Goal: Task Accomplishment & Management: Complete application form

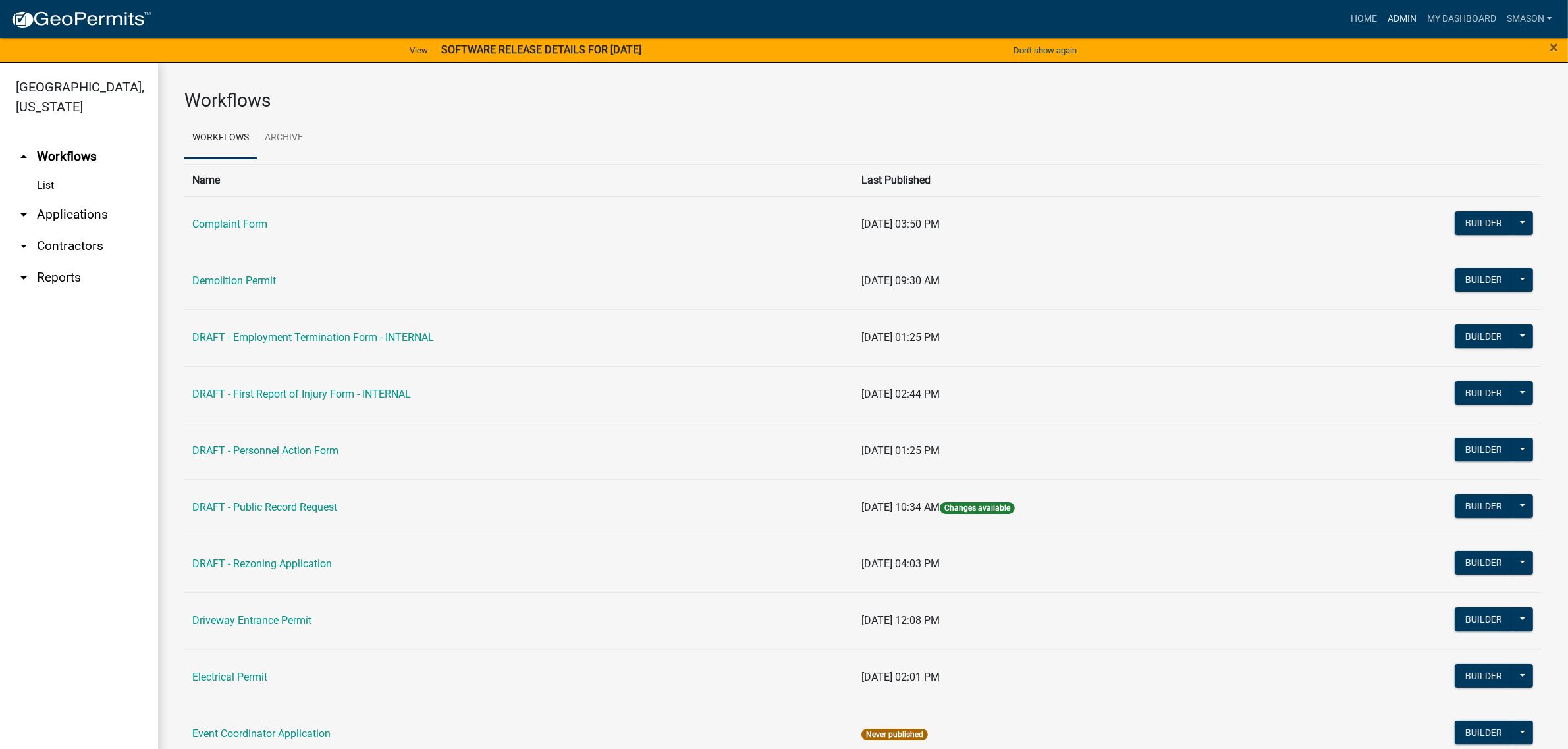
click at [1382, 20] on link "Admin" at bounding box center [1402, 19] width 39 height 25
click at [105, 231] on link "arrow_drop_down Applications" at bounding box center [79, 215] width 158 height 32
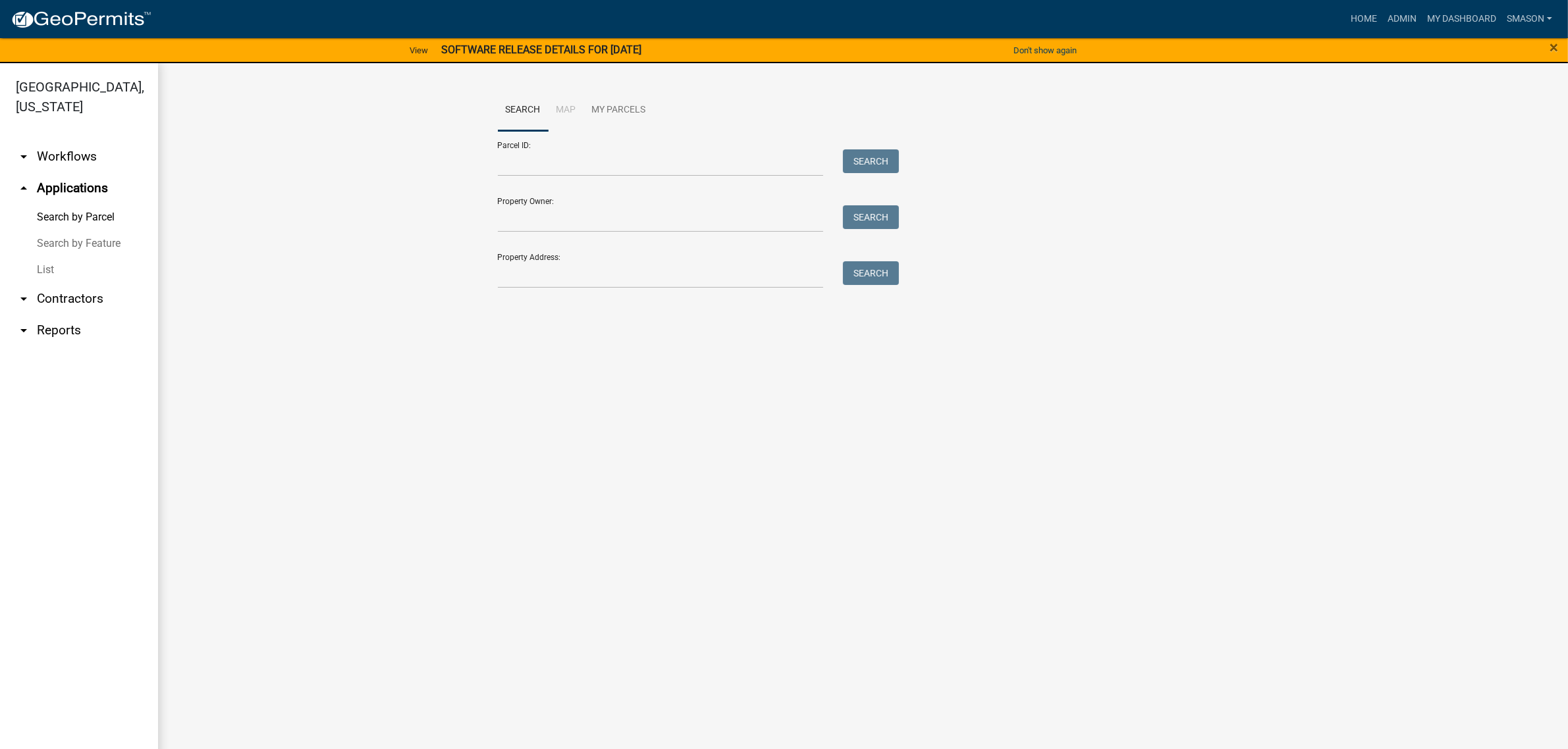
click at [53, 283] on link "List" at bounding box center [79, 270] width 158 height 26
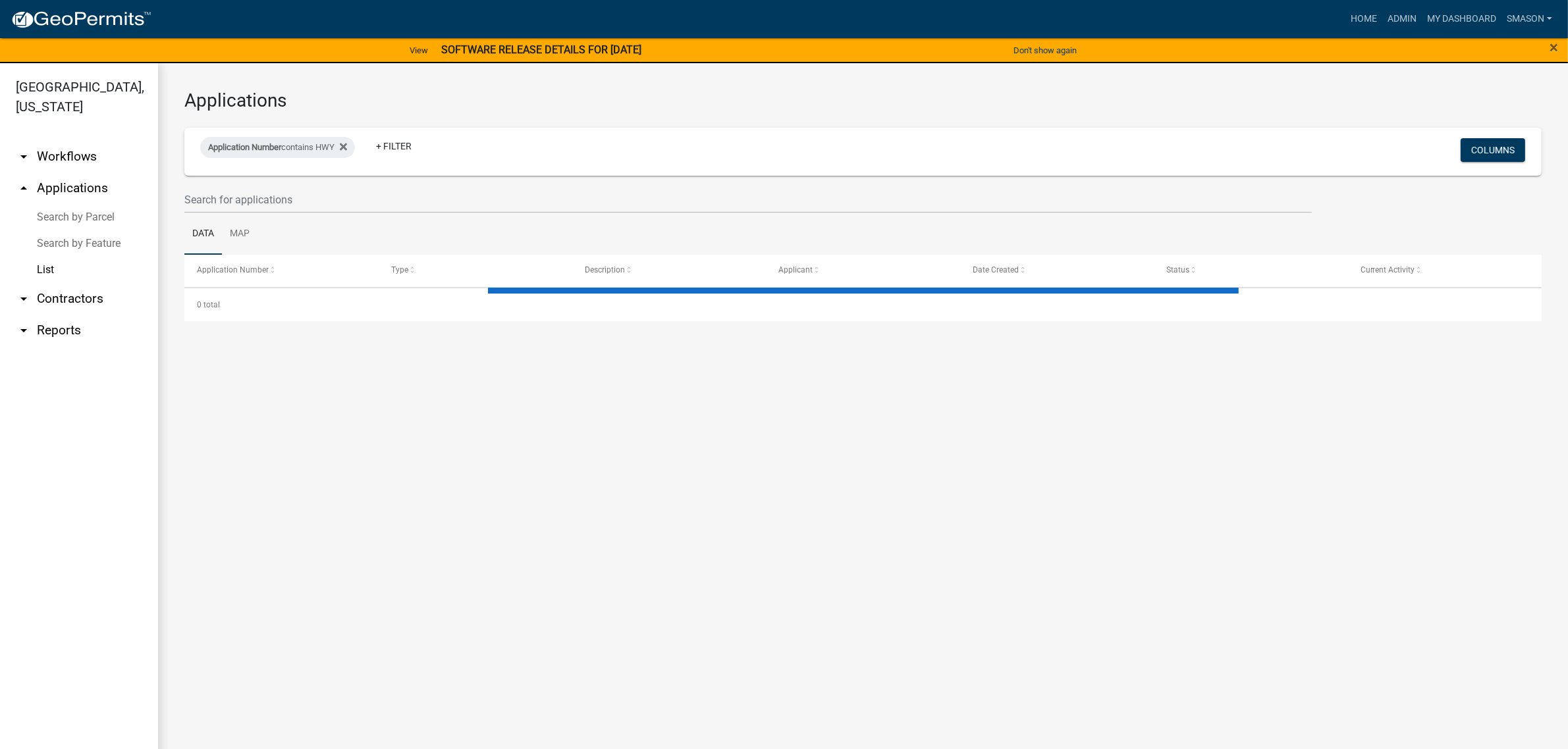
select select "3: 100"
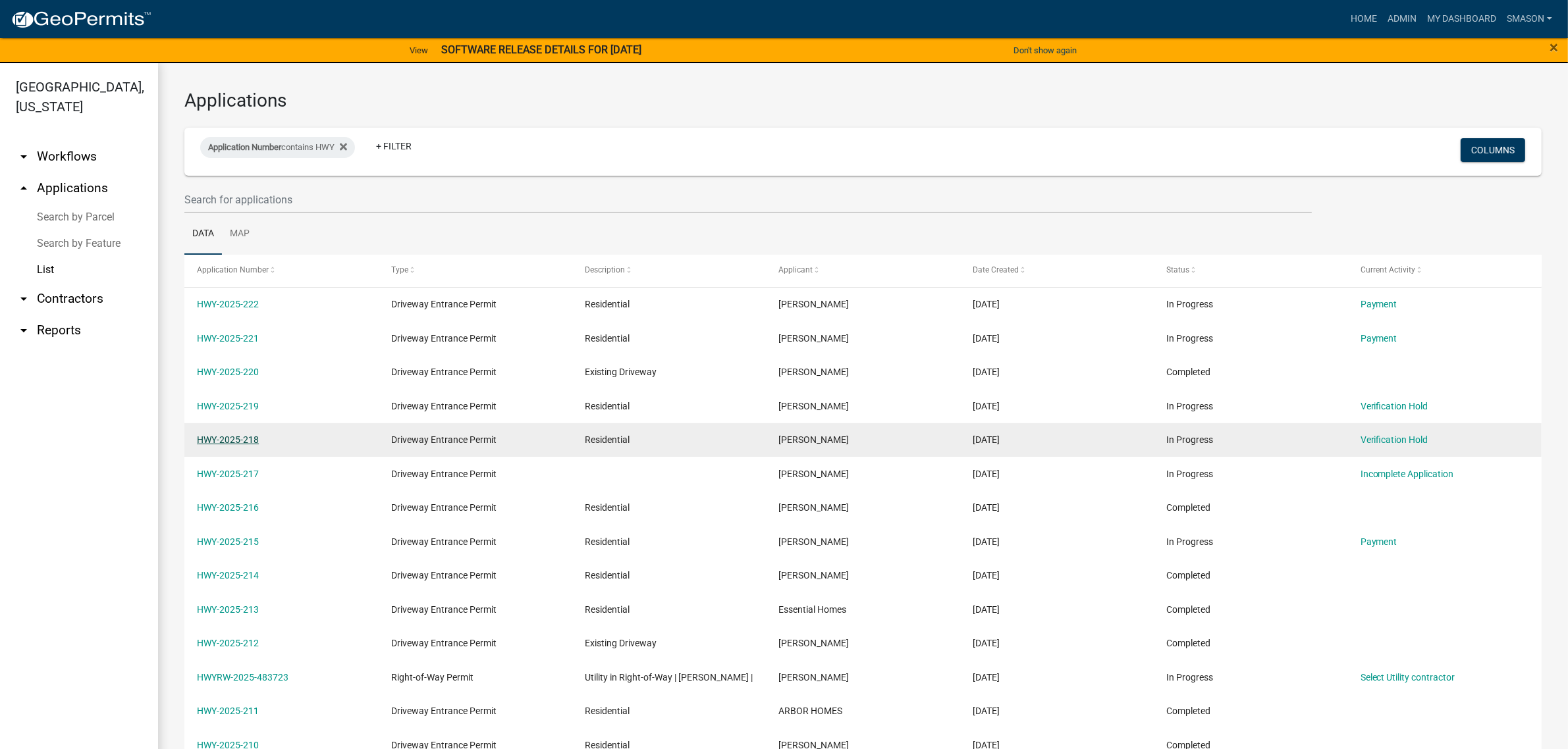
click at [235, 445] on link "HWY-2025-218" at bounding box center [227, 440] width 62 height 10
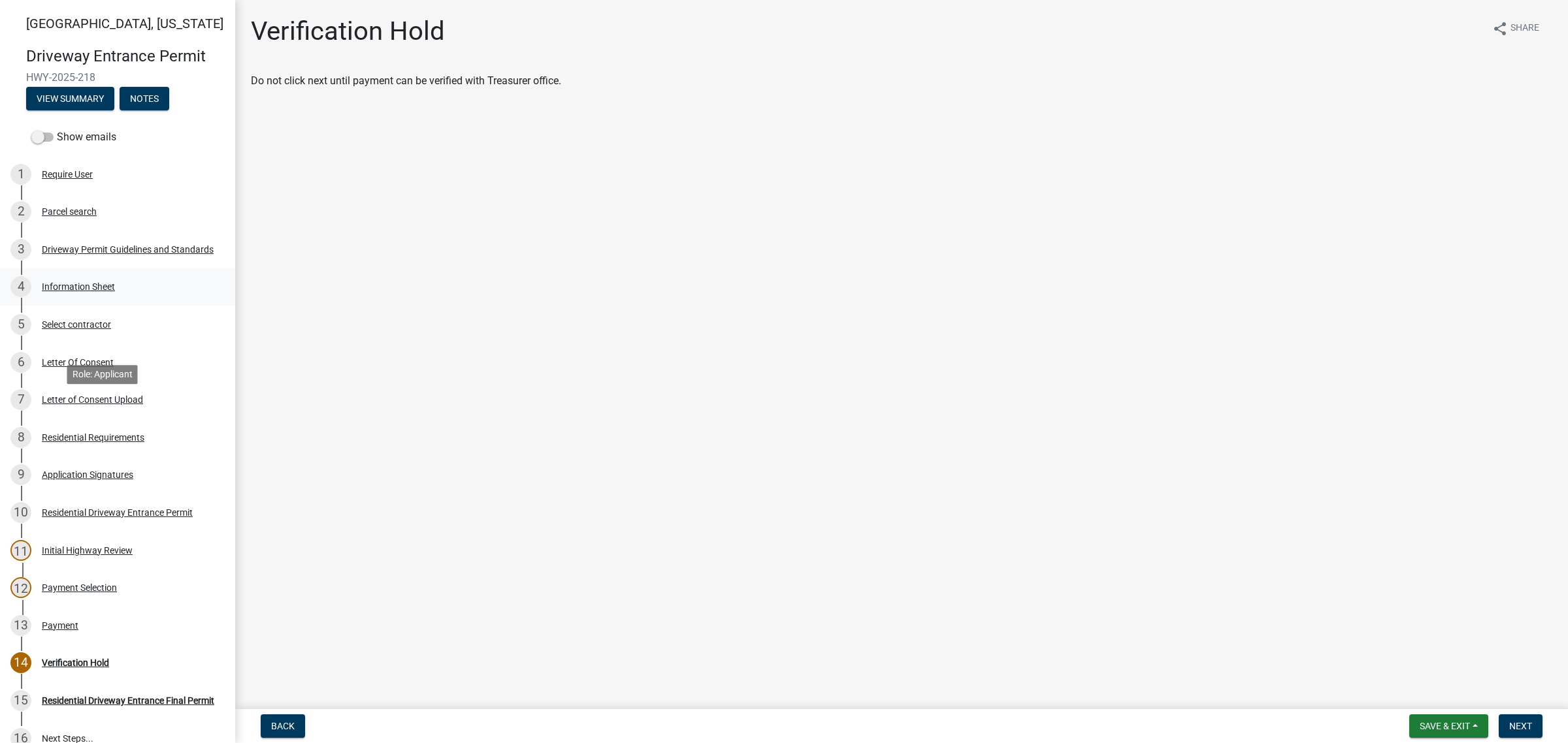
click at [115, 291] on div "Information Sheet" at bounding box center [78, 286] width 73 height 9
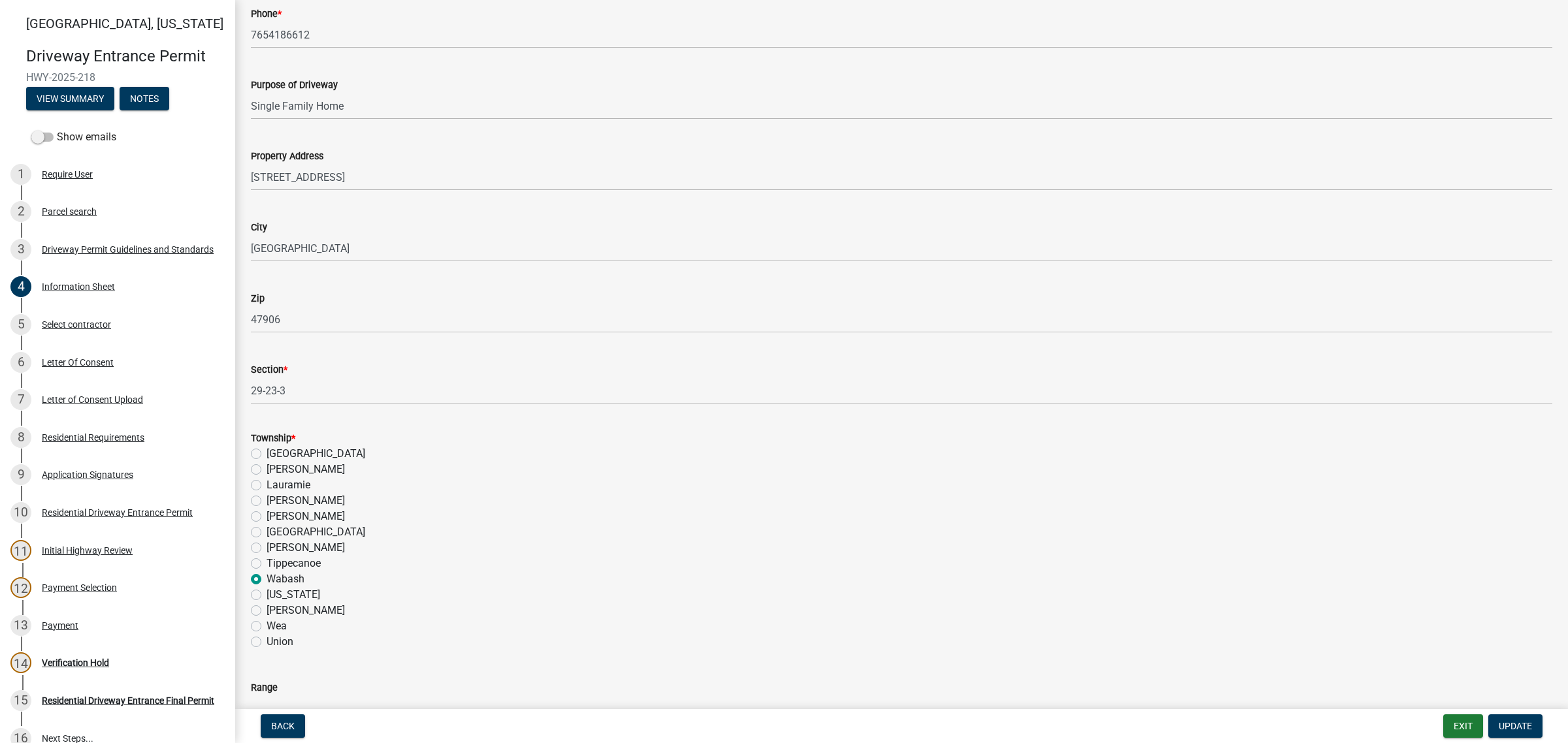
scroll to position [571, 0]
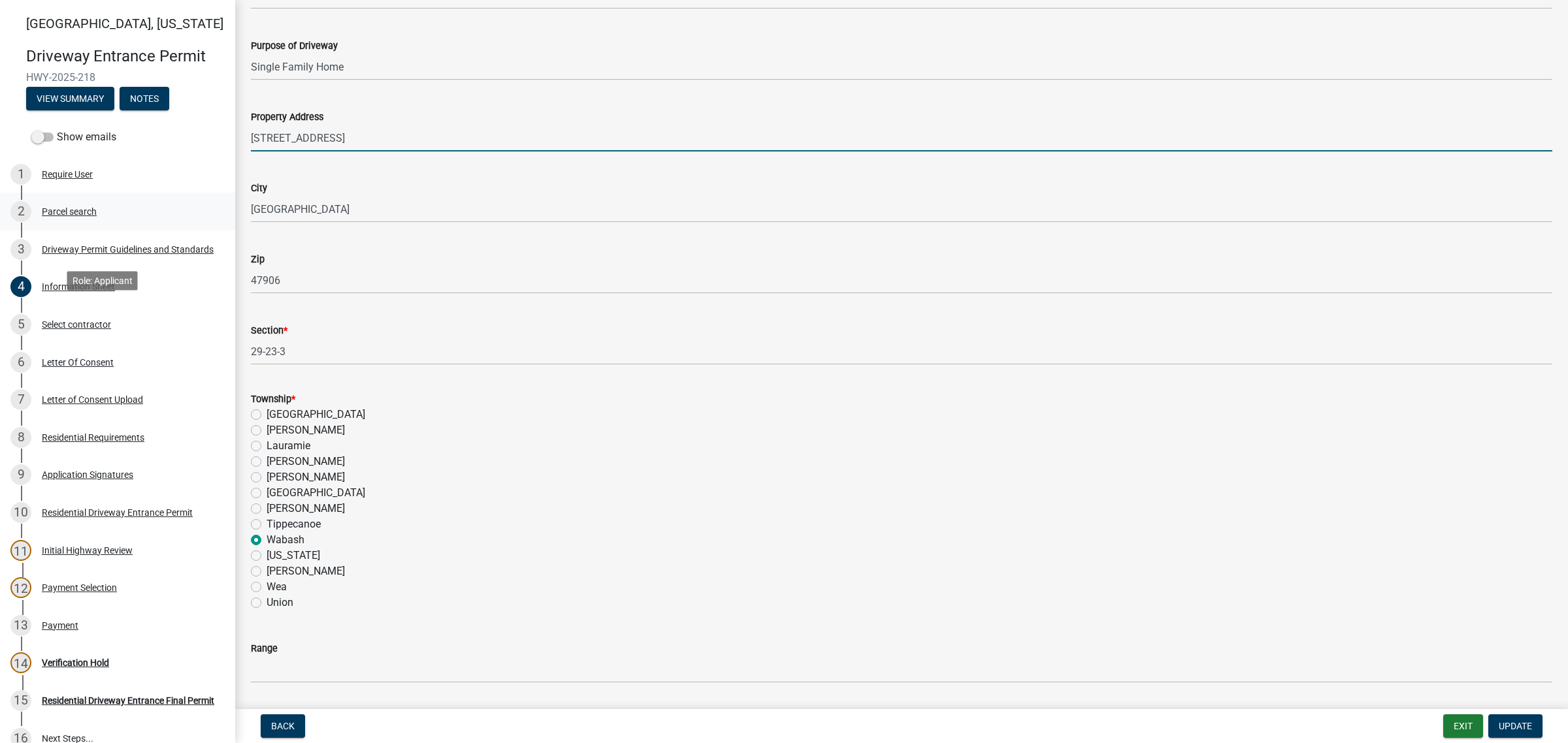
drag, startPoint x: 370, startPoint y: 312, endPoint x: 141, endPoint y: 306, distance: 229.1
click at [141, 306] on div "[GEOGRAPHIC_DATA][US_STATE] Entrance Permit HWY-2025-218 View Summary Notes Sho…" at bounding box center [784, 372] width 1568 height 743
click at [396, 152] on input "[STREET_ADDRESS]" at bounding box center [901, 138] width 1302 height 27
type input "[STREET_ADDRESS][PERSON_NAME]"
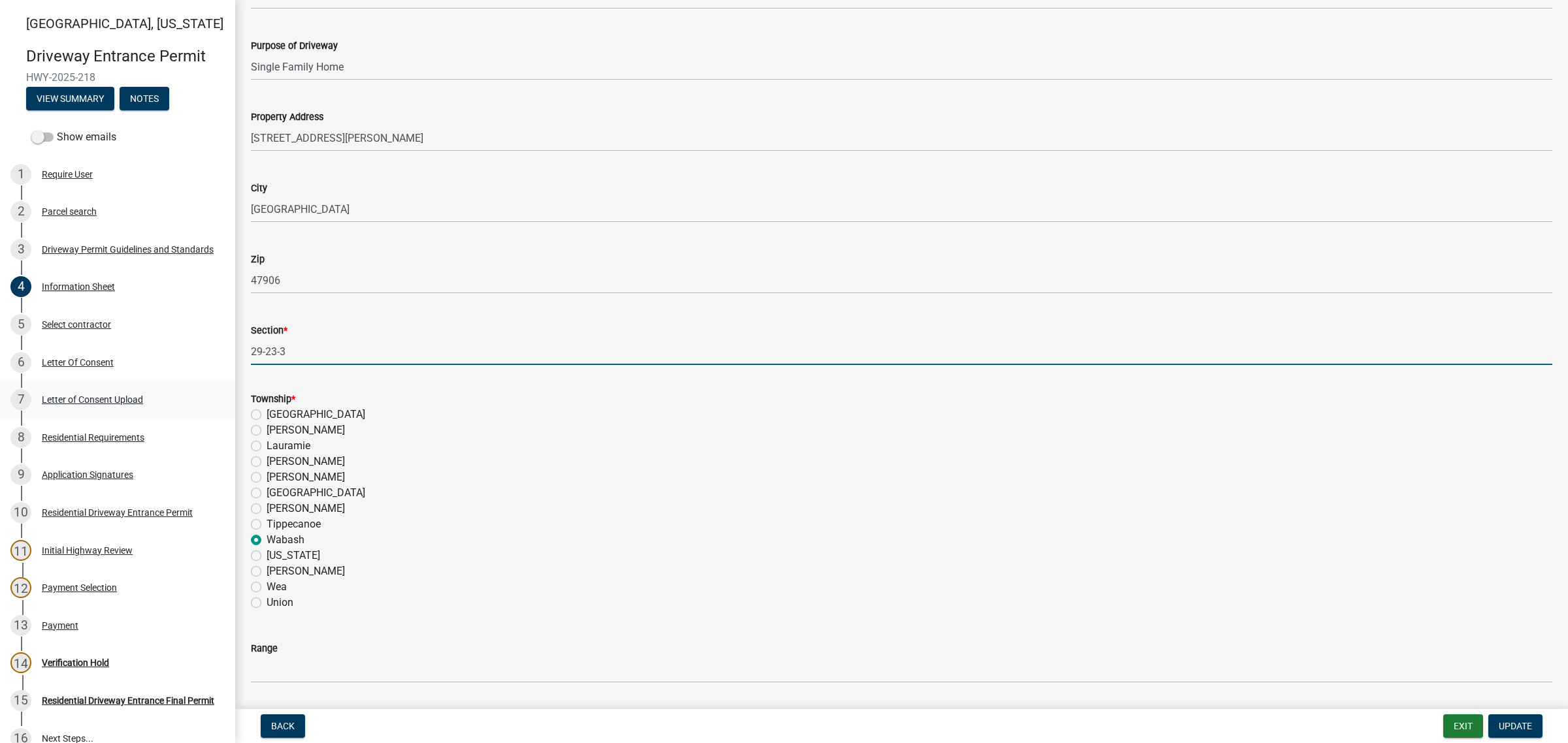
drag, startPoint x: 327, startPoint y: 578, endPoint x: 209, endPoint y: 575, distance: 118.0
click at [209, 575] on div "[GEOGRAPHIC_DATA][US_STATE] Entrance Permit HWY-2025-218 View Summary Notes Sho…" at bounding box center [784, 372] width 1568 height 743
type input "2"
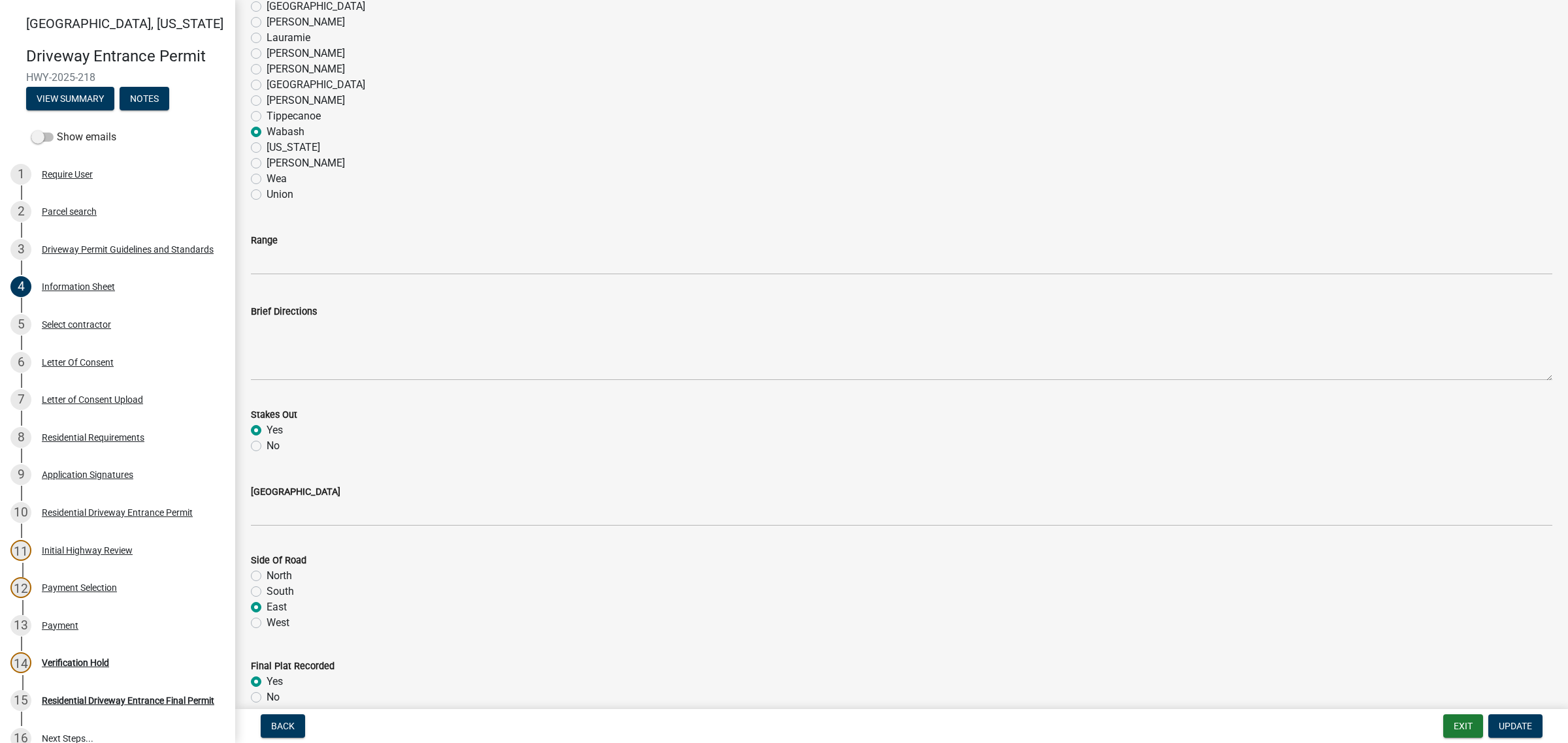
type input "25/24/5"
click at [293, 275] on input "Range" at bounding box center [901, 261] width 1302 height 27
type input "5W"
click at [650, 140] on div "Wabash" at bounding box center [901, 132] width 1302 height 16
click at [1514, 721] on span "Update" at bounding box center [1515, 726] width 34 height 10
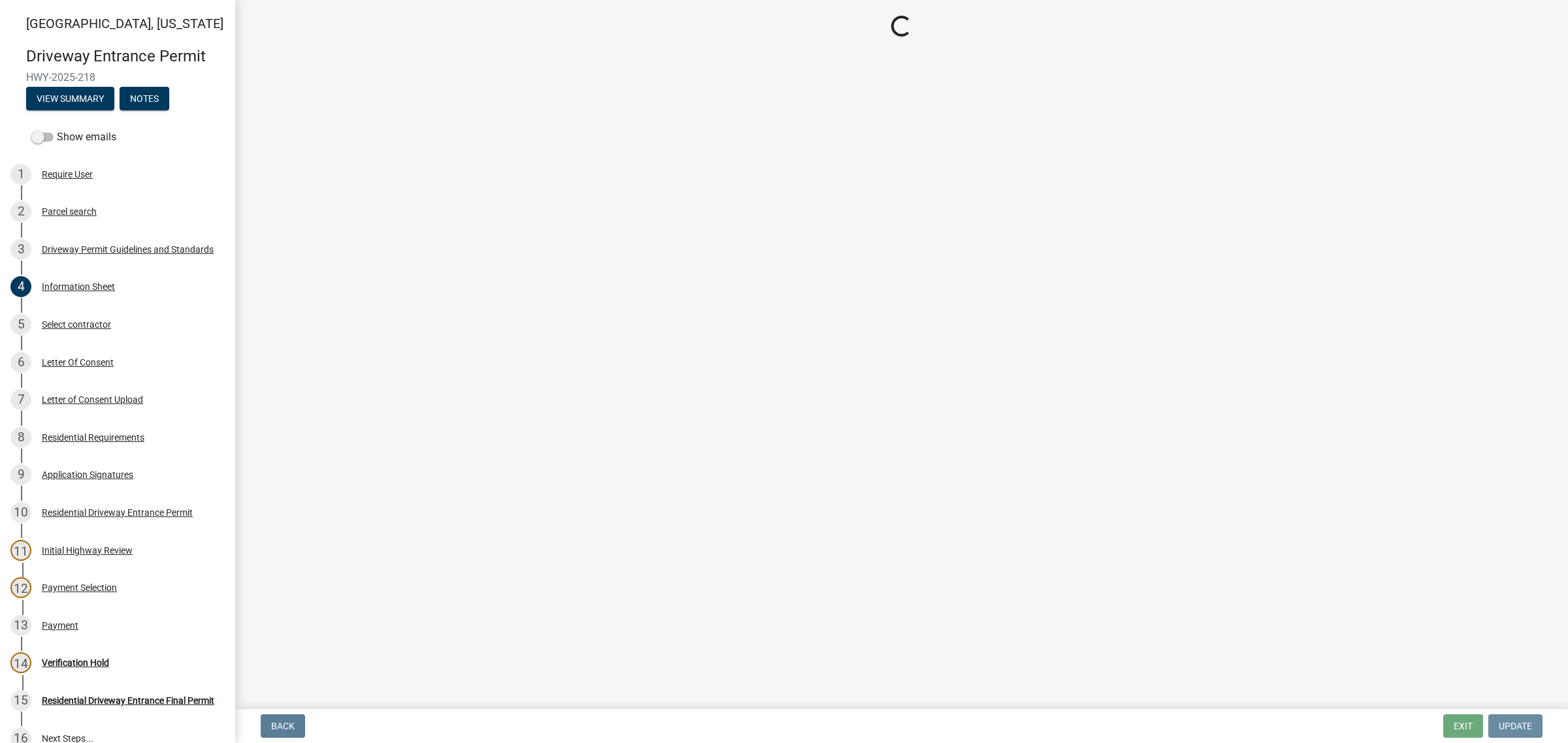
scroll to position [0, 0]
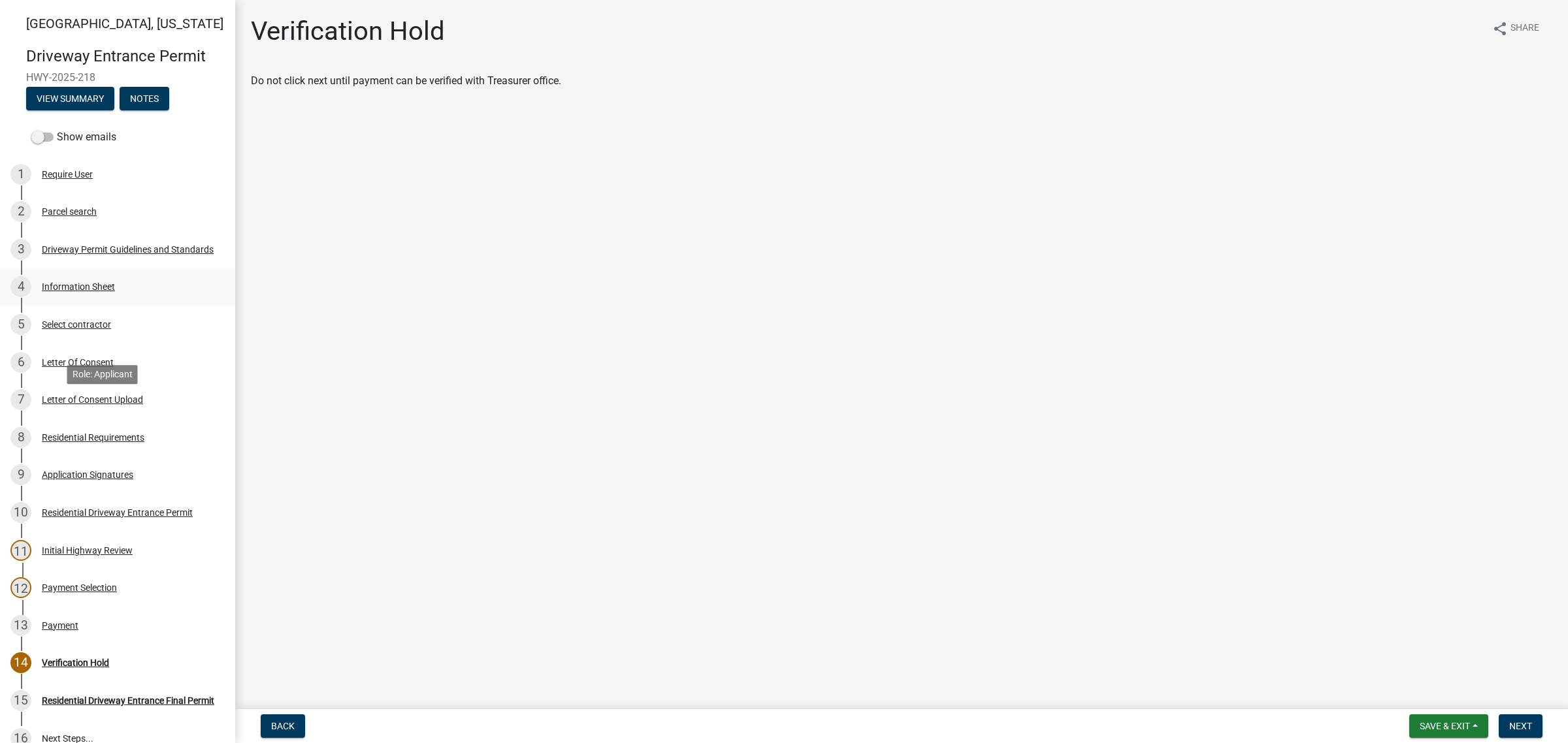
click at [104, 291] on div "Information Sheet" at bounding box center [78, 286] width 73 height 9
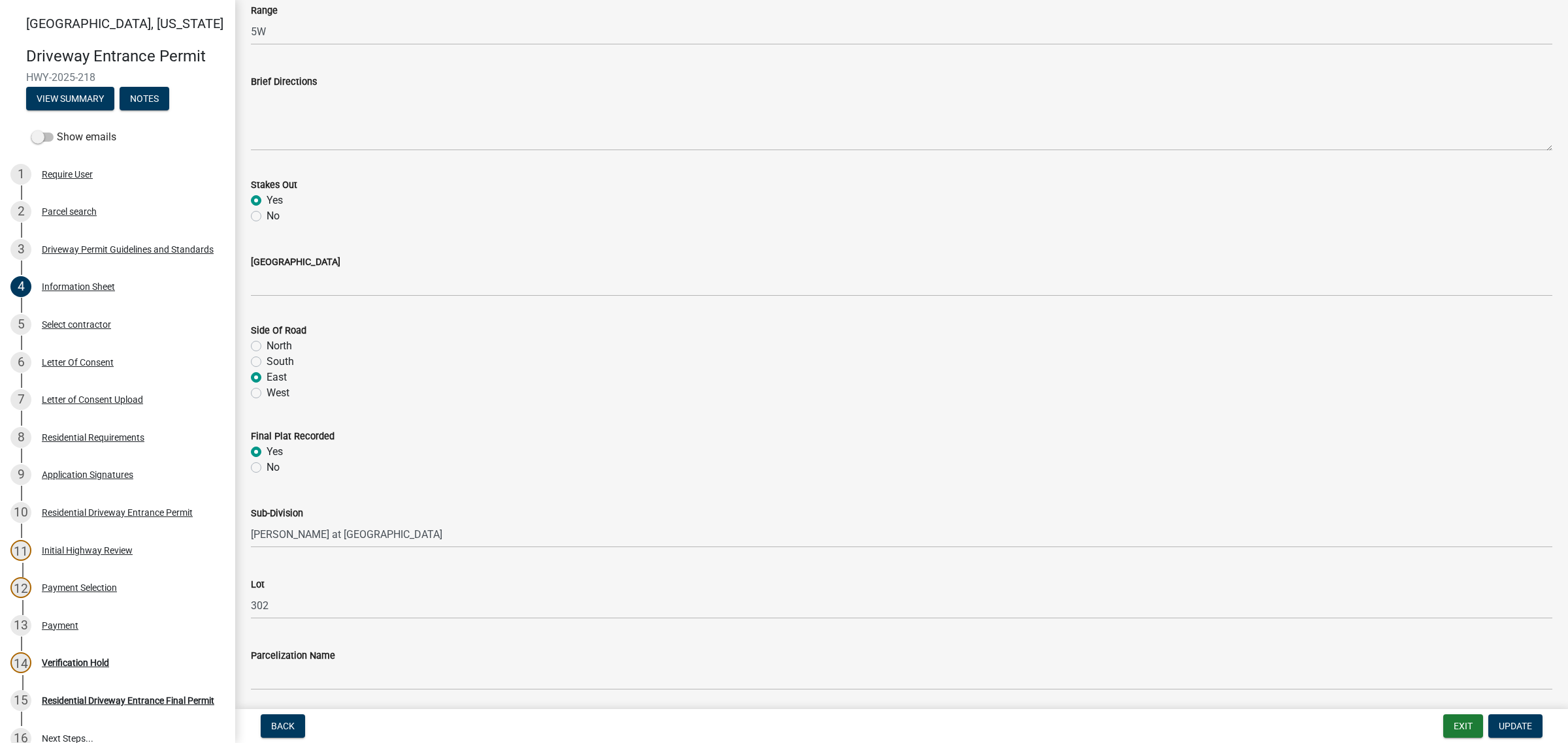
scroll to position [1306, 0]
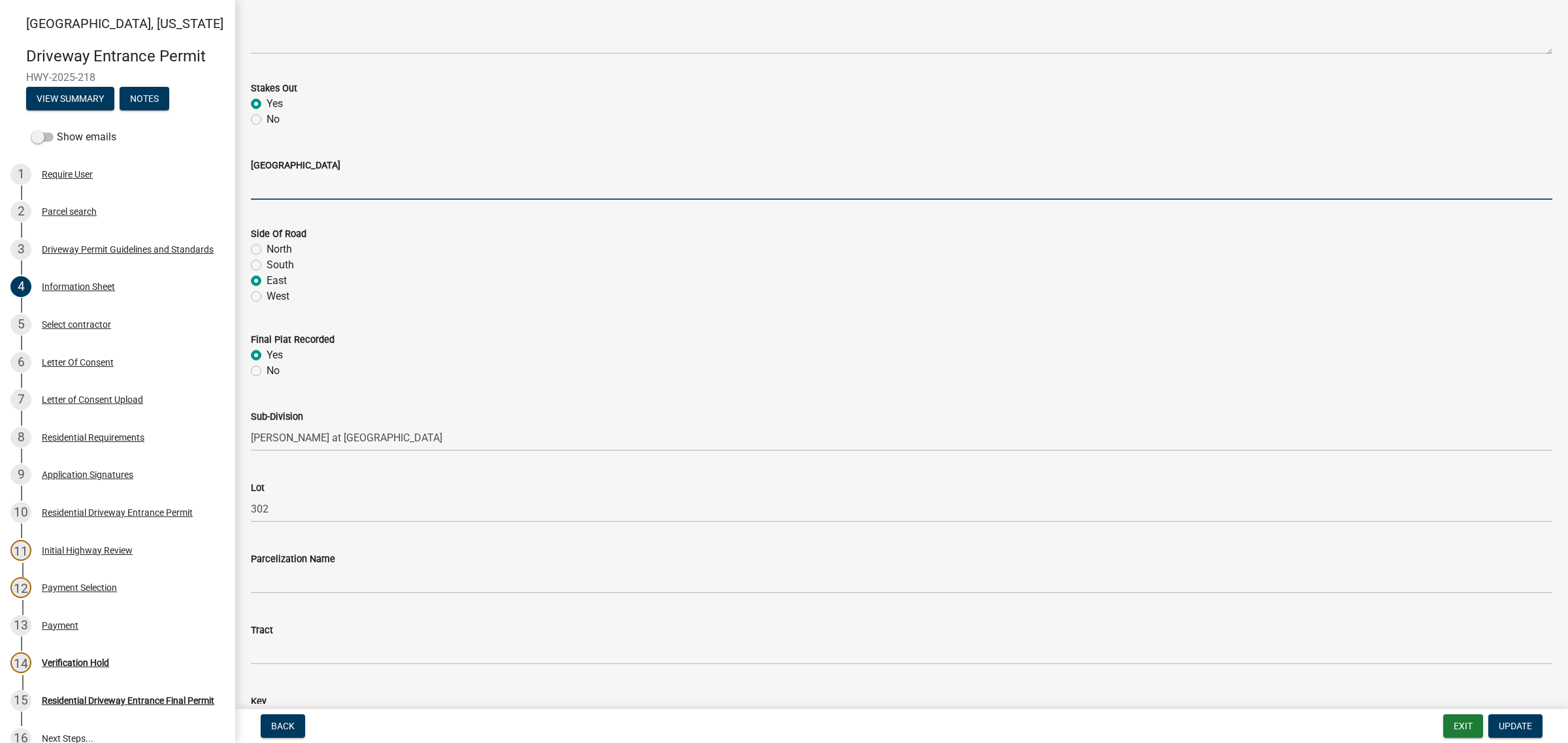
click at [328, 200] on input "[GEOGRAPHIC_DATA]" at bounding box center [901, 186] width 1302 height 27
type input "W 600 N"
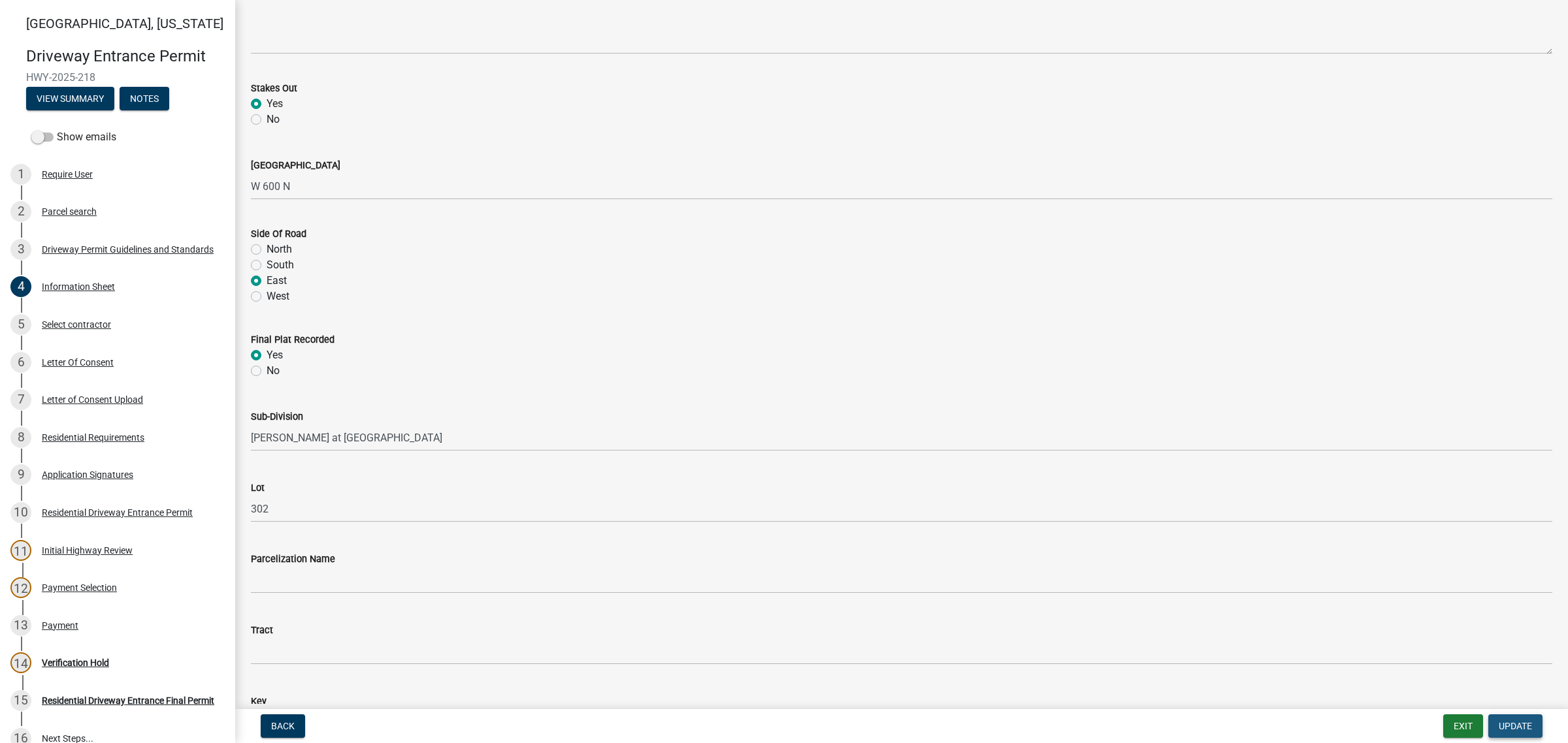
click at [1503, 721] on span "Update" at bounding box center [1515, 726] width 34 height 10
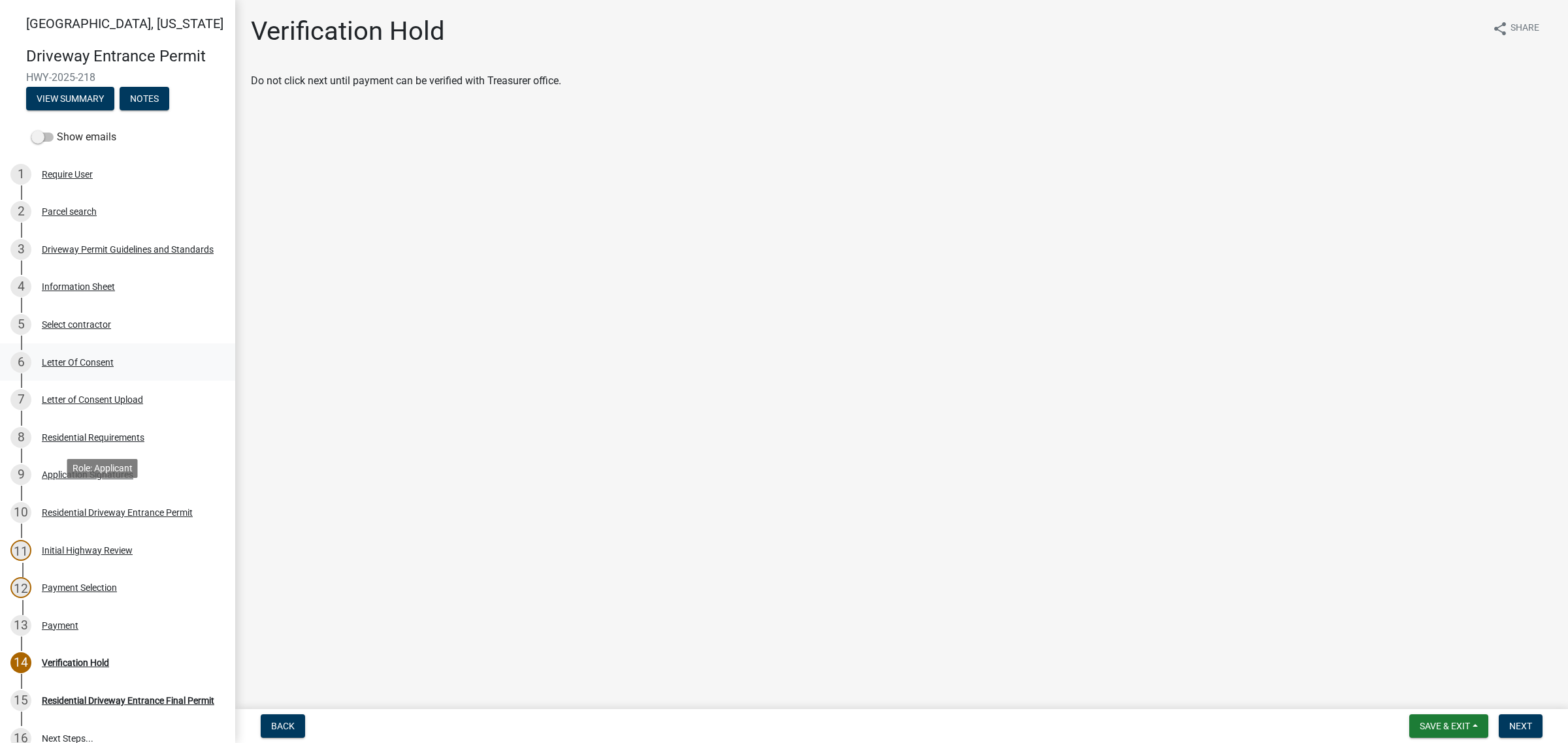
click at [114, 367] on div "Letter Of Consent" at bounding box center [78, 362] width 72 height 9
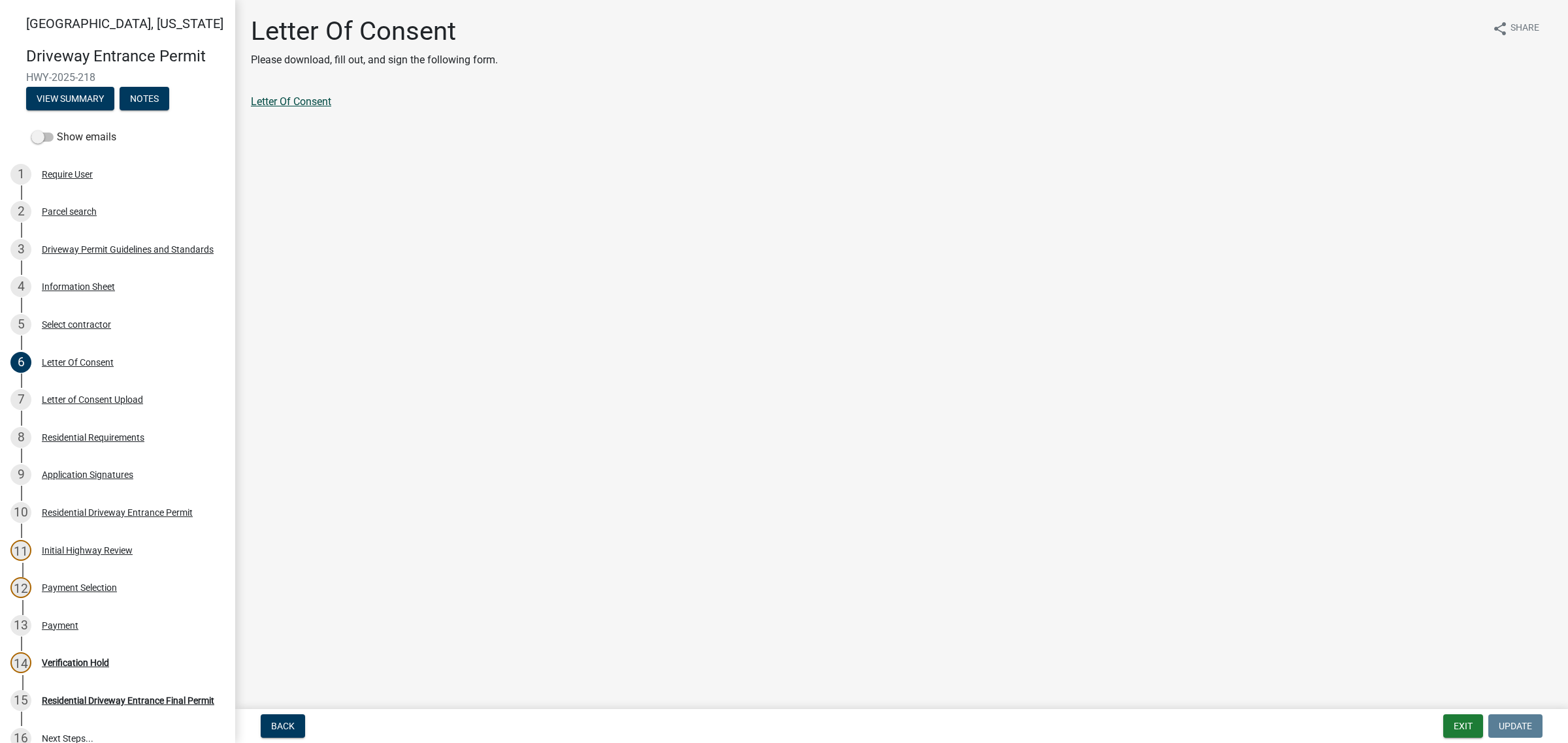
click at [306, 108] on link "Letter Of Consent" at bounding box center [291, 102] width 80 height 12
click at [143, 404] on div "Letter of Consent Upload" at bounding box center [92, 399] width 101 height 9
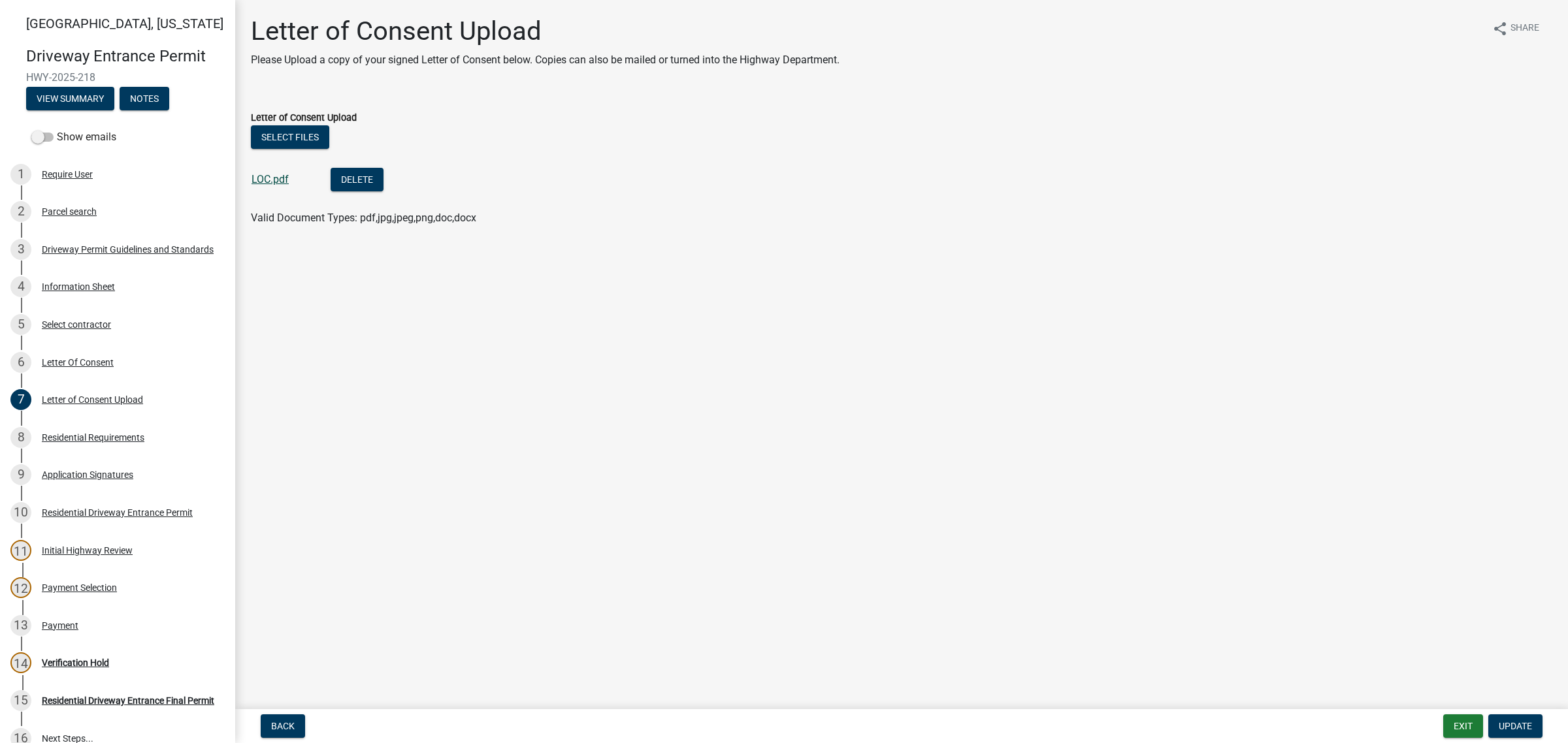
click at [288, 185] on link "LOC.pdf" at bounding box center [270, 179] width 37 height 12
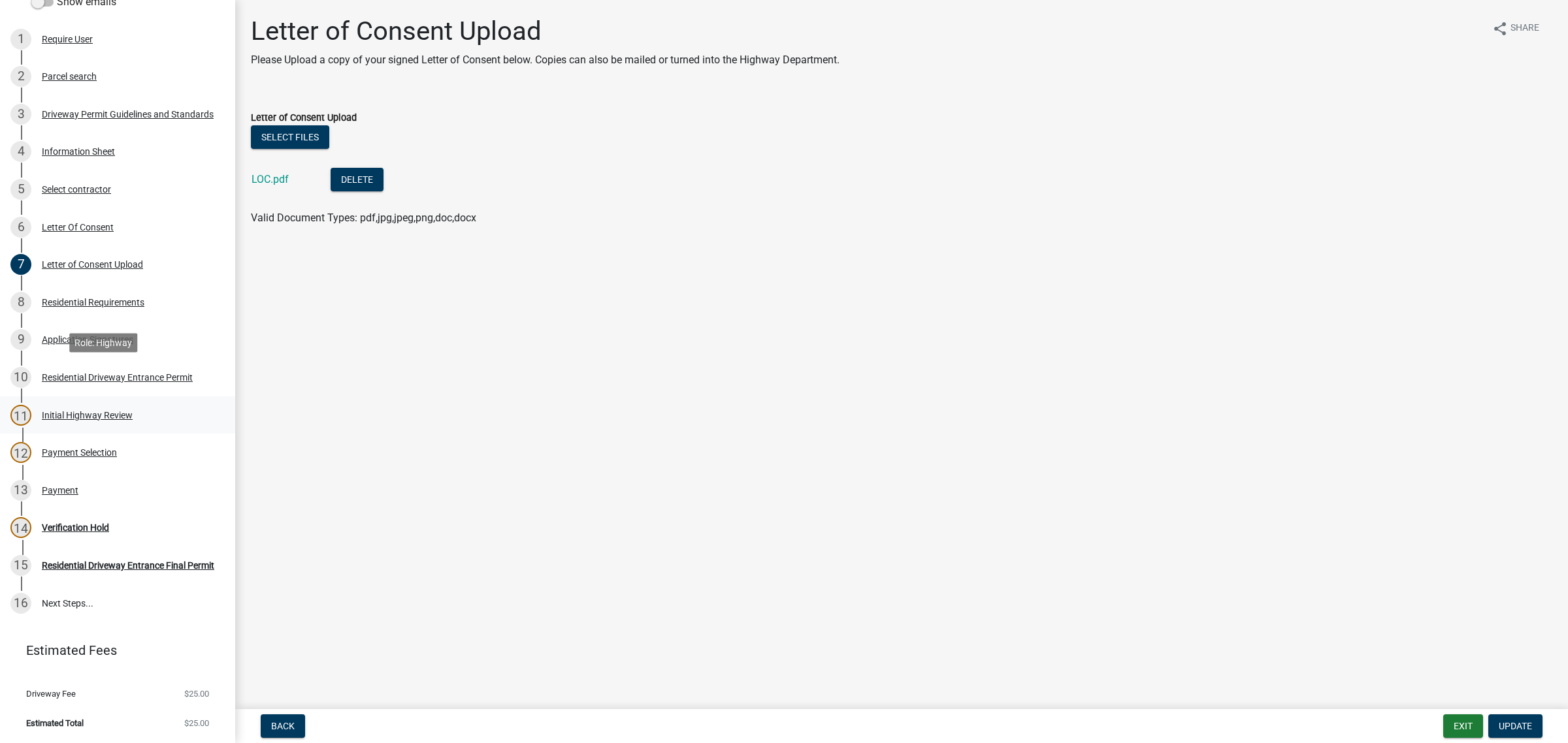
scroll to position [408, 0]
click at [73, 486] on div "Payment" at bounding box center [60, 490] width 36 height 9
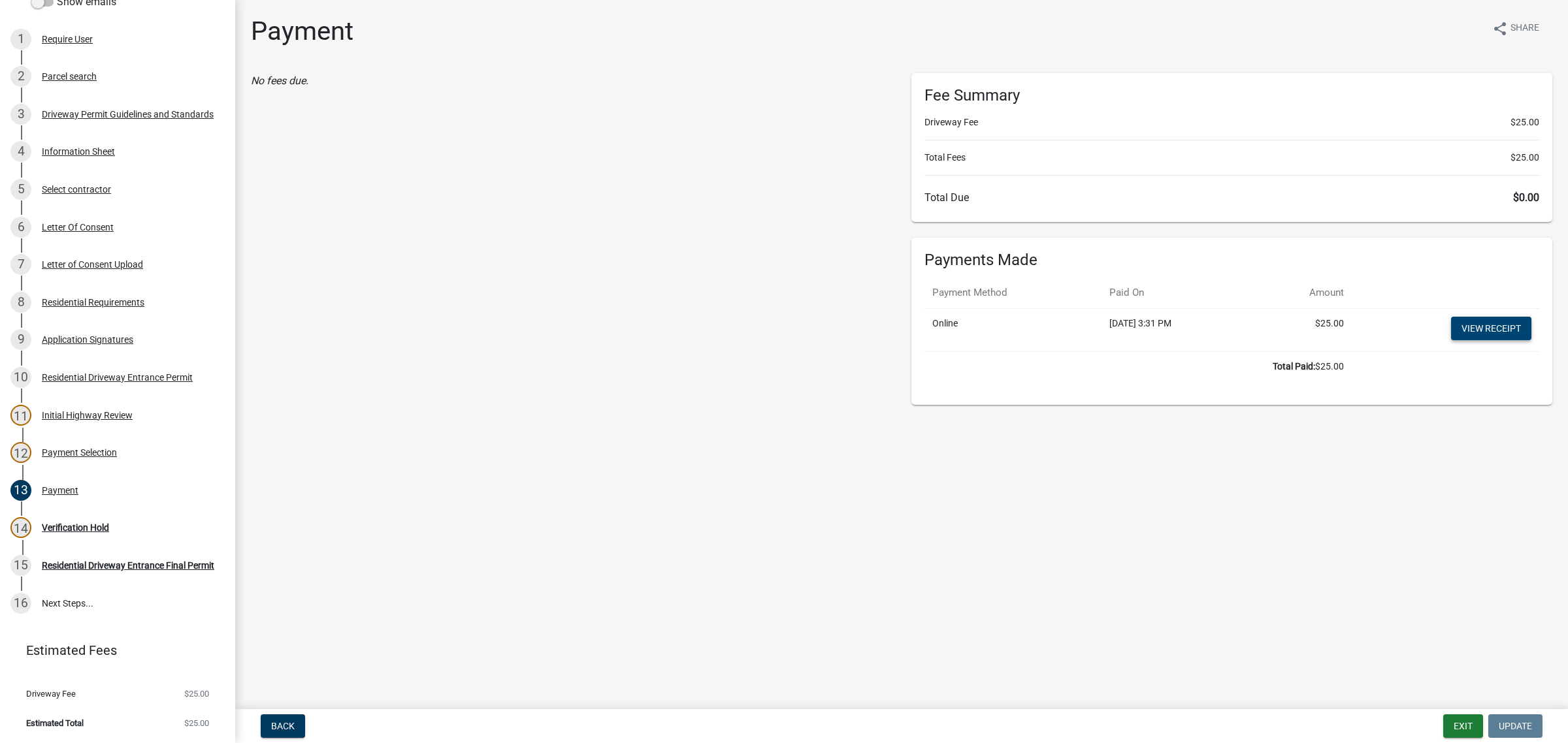
click at [1458, 341] on link "View receipt" at bounding box center [1491, 328] width 80 height 23
drag, startPoint x: 117, startPoint y: 472, endPoint x: 135, endPoint y: 472, distance: 18.0
click at [109, 523] on div "Verification Hold" at bounding box center [76, 527] width 67 height 9
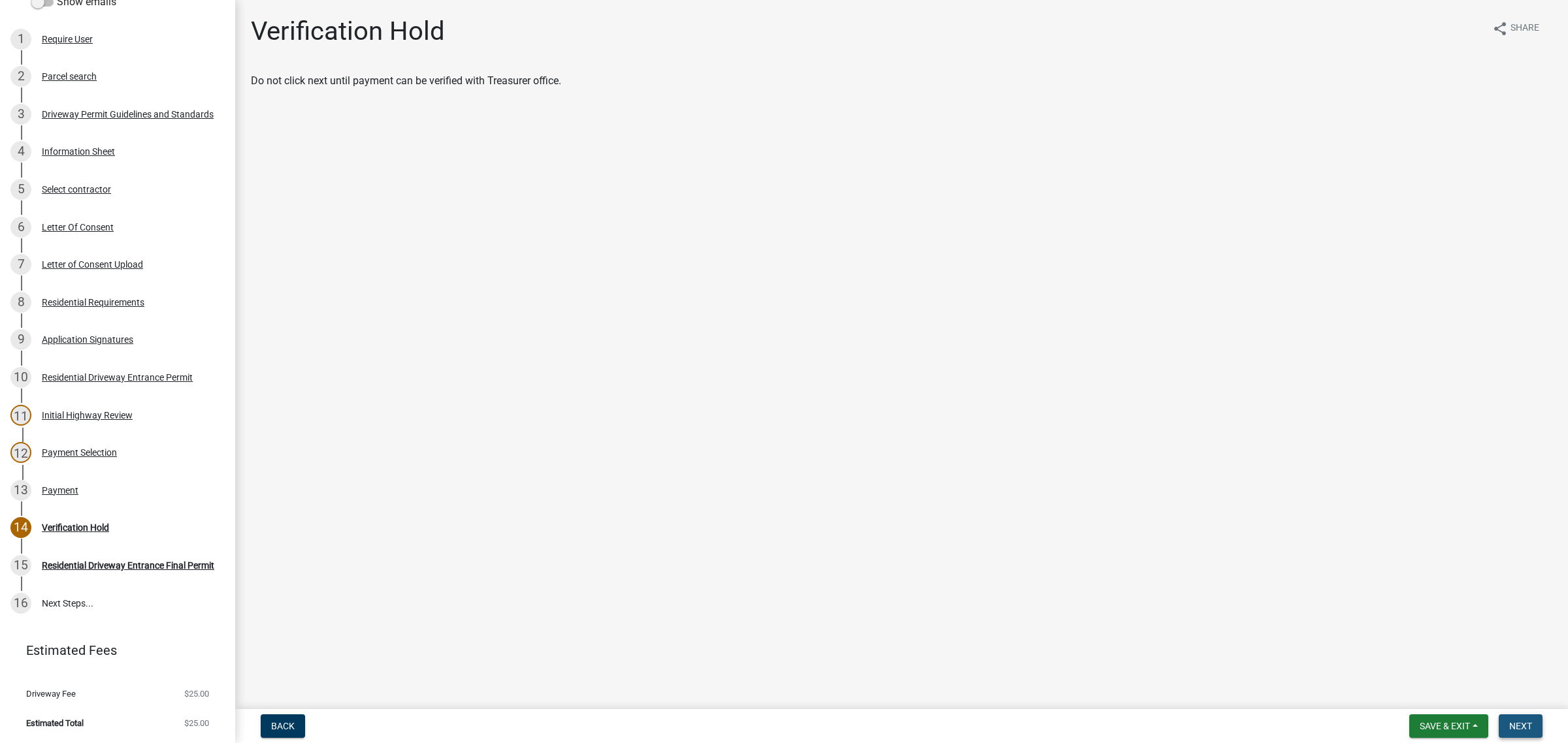
click at [1512, 721] on span "Next" at bounding box center [1520, 726] width 23 height 10
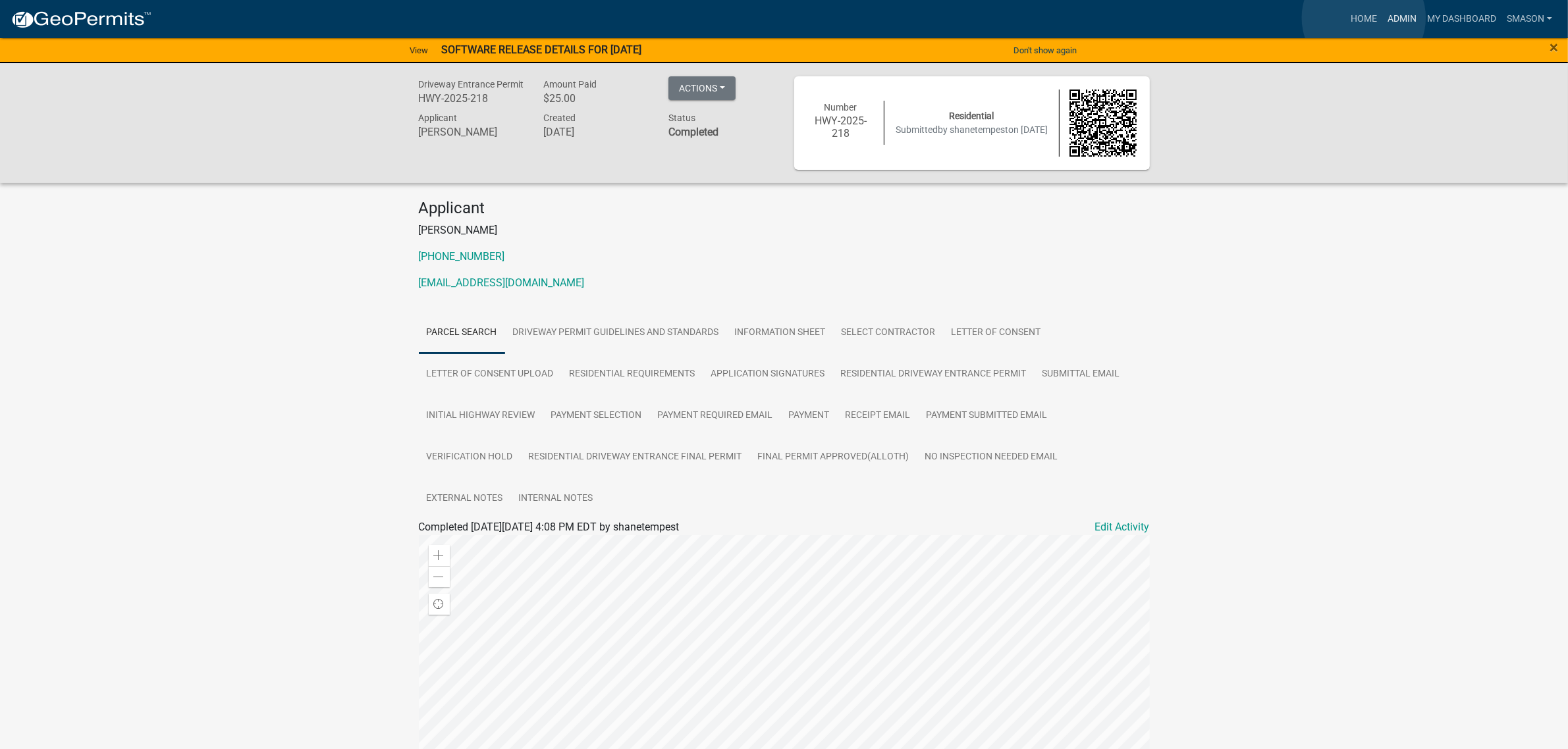
click at [1382, 18] on link "Admin" at bounding box center [1402, 19] width 39 height 25
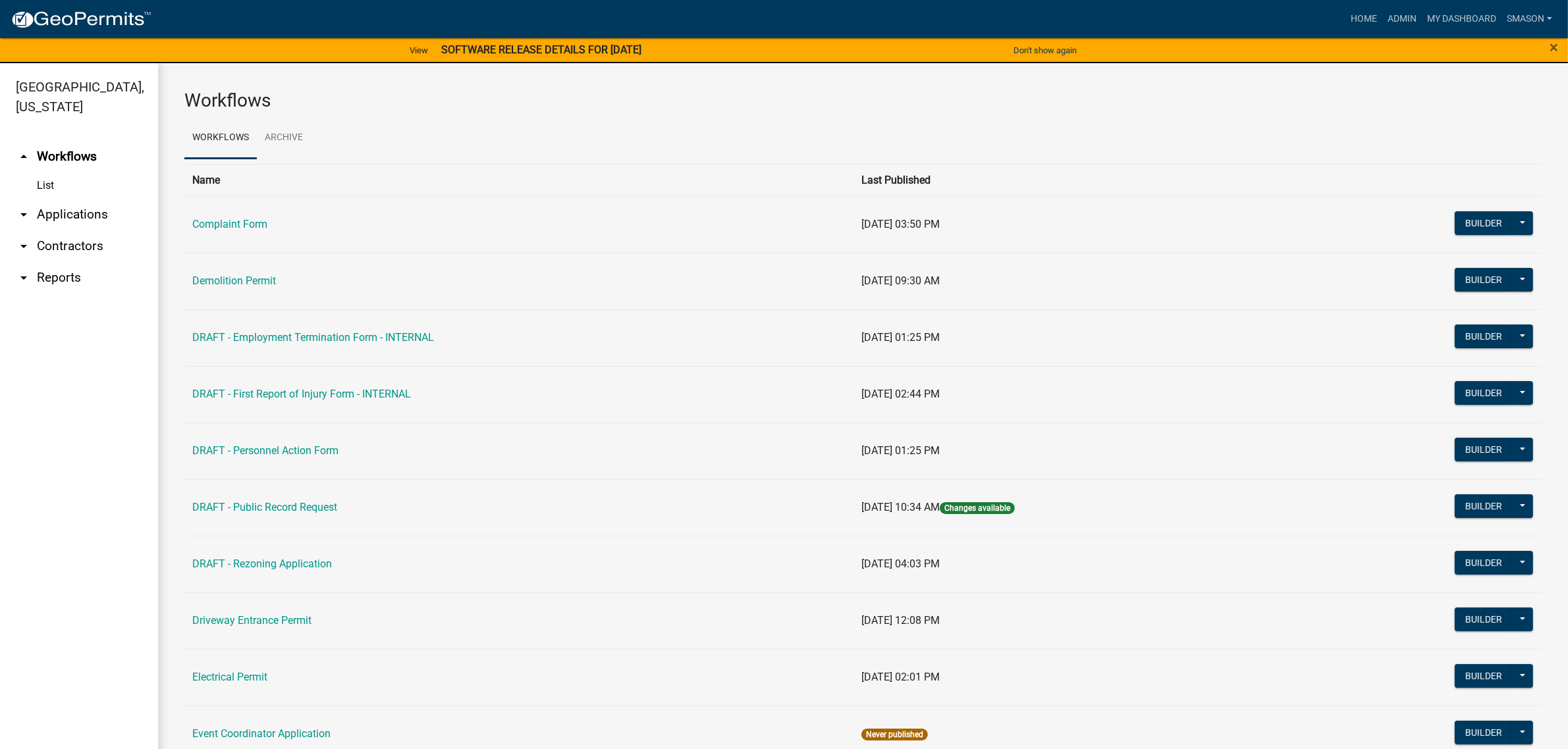
click at [76, 231] on link "arrow_drop_down Applications" at bounding box center [79, 215] width 158 height 32
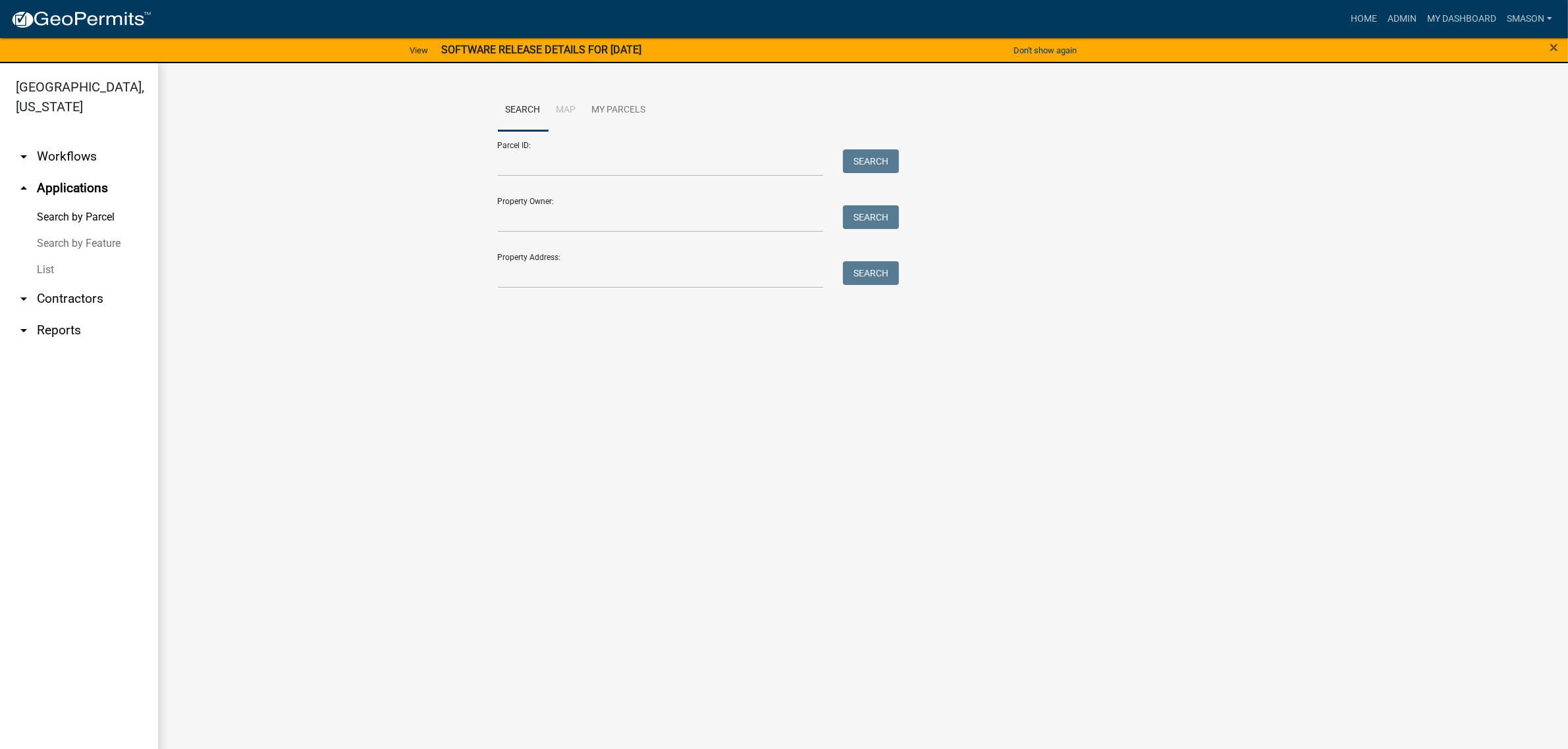
click at [48, 283] on link "List" at bounding box center [79, 270] width 158 height 26
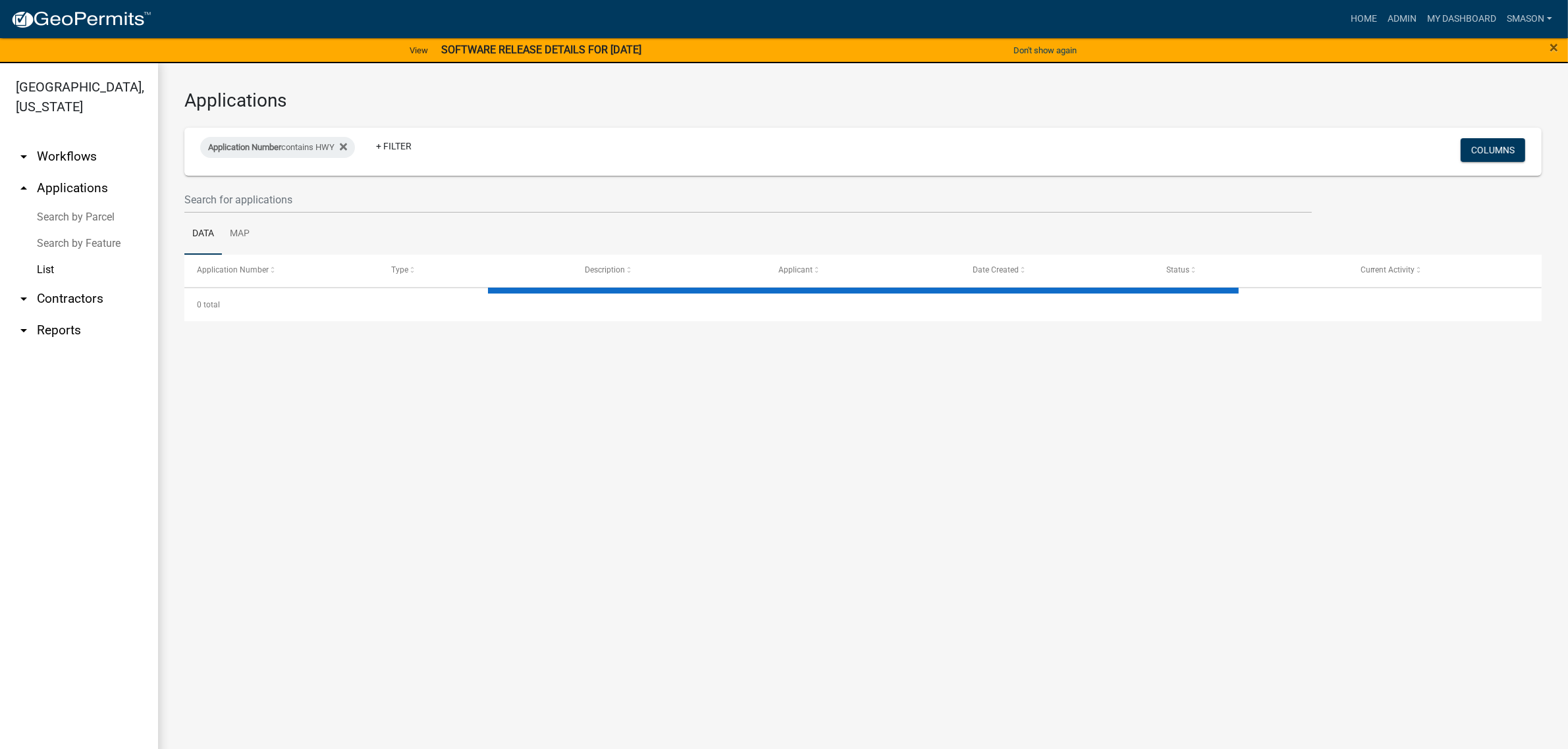
select select "3: 100"
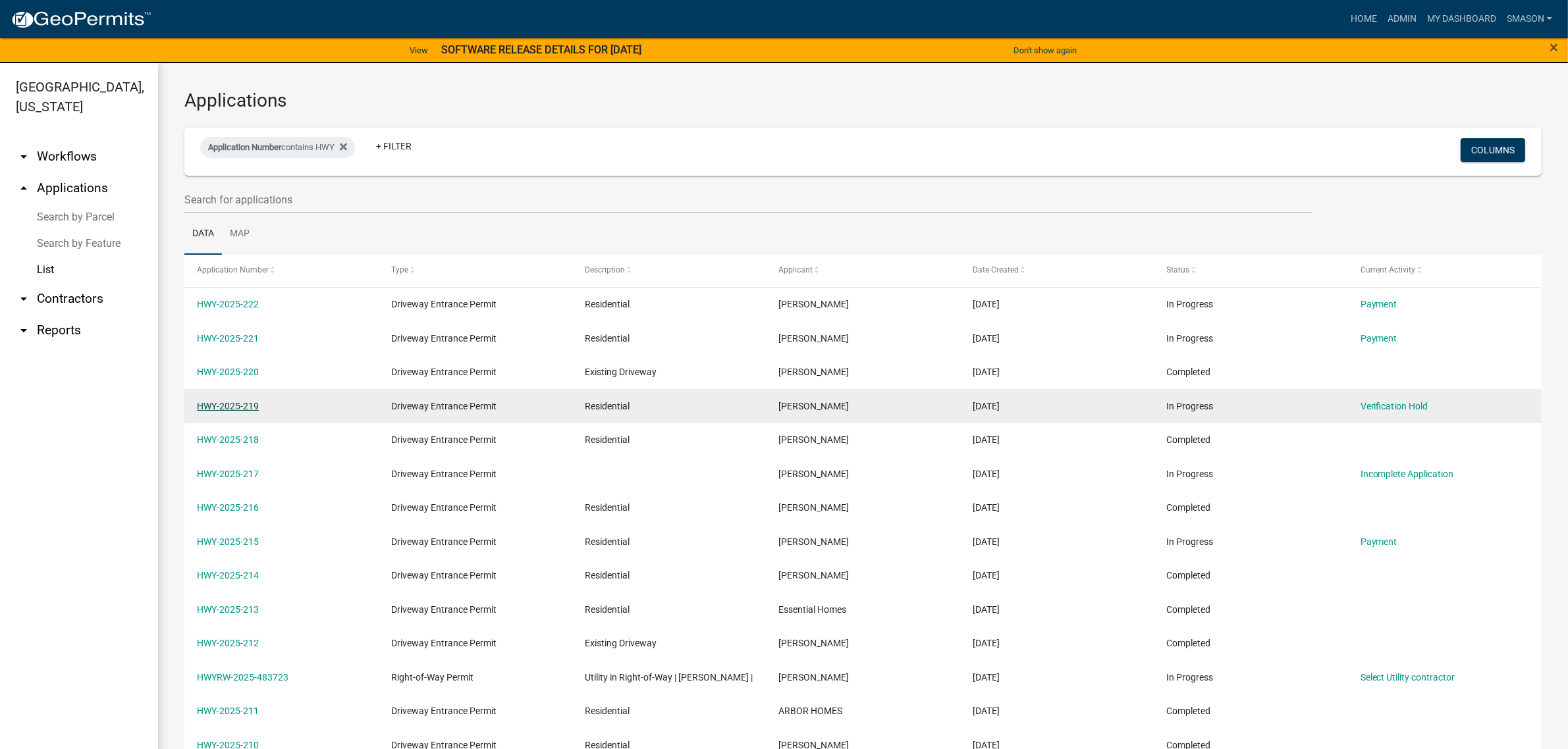
click at [224, 411] on link "HWY-2025-219" at bounding box center [227, 406] width 62 height 10
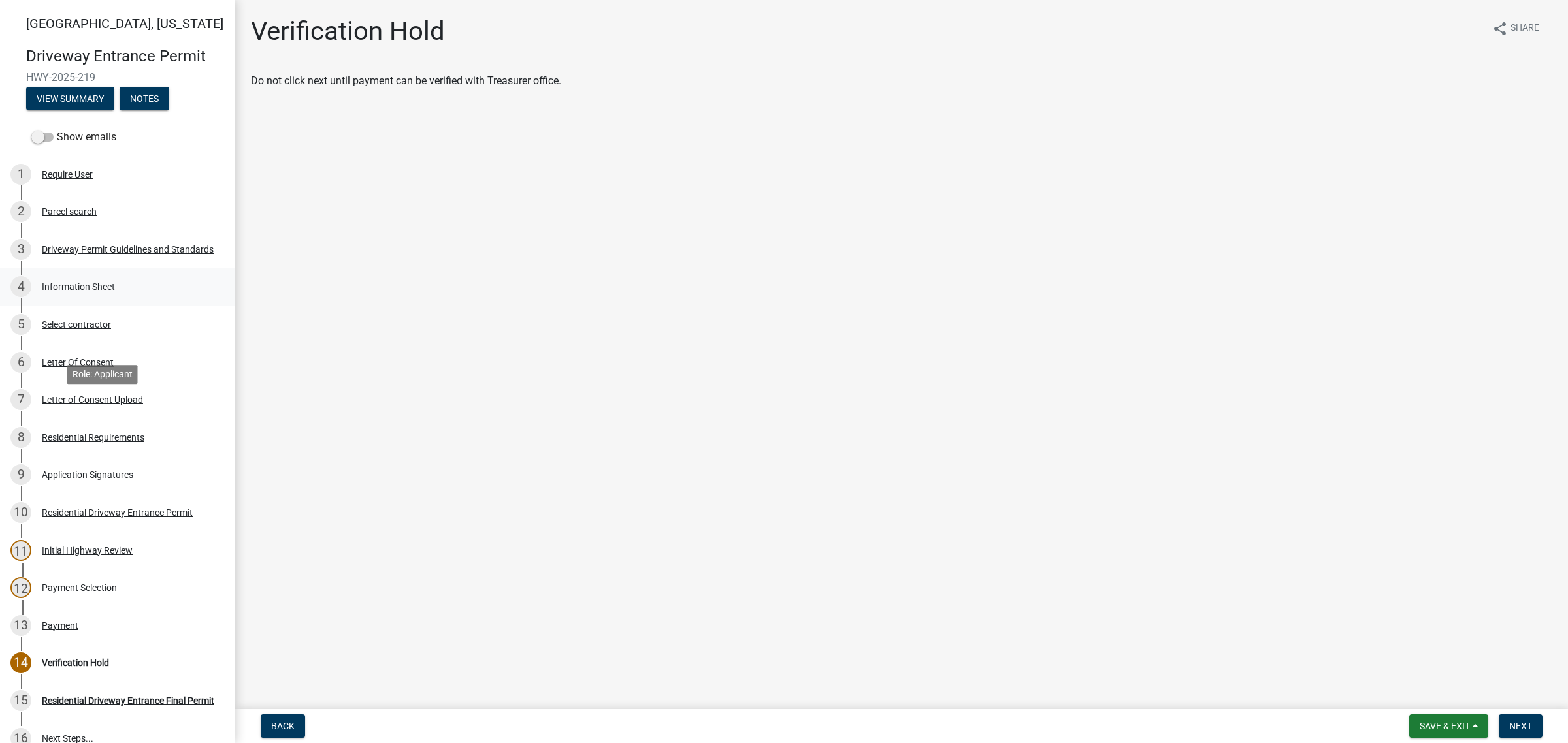
click at [115, 291] on div "Information Sheet" at bounding box center [78, 286] width 73 height 9
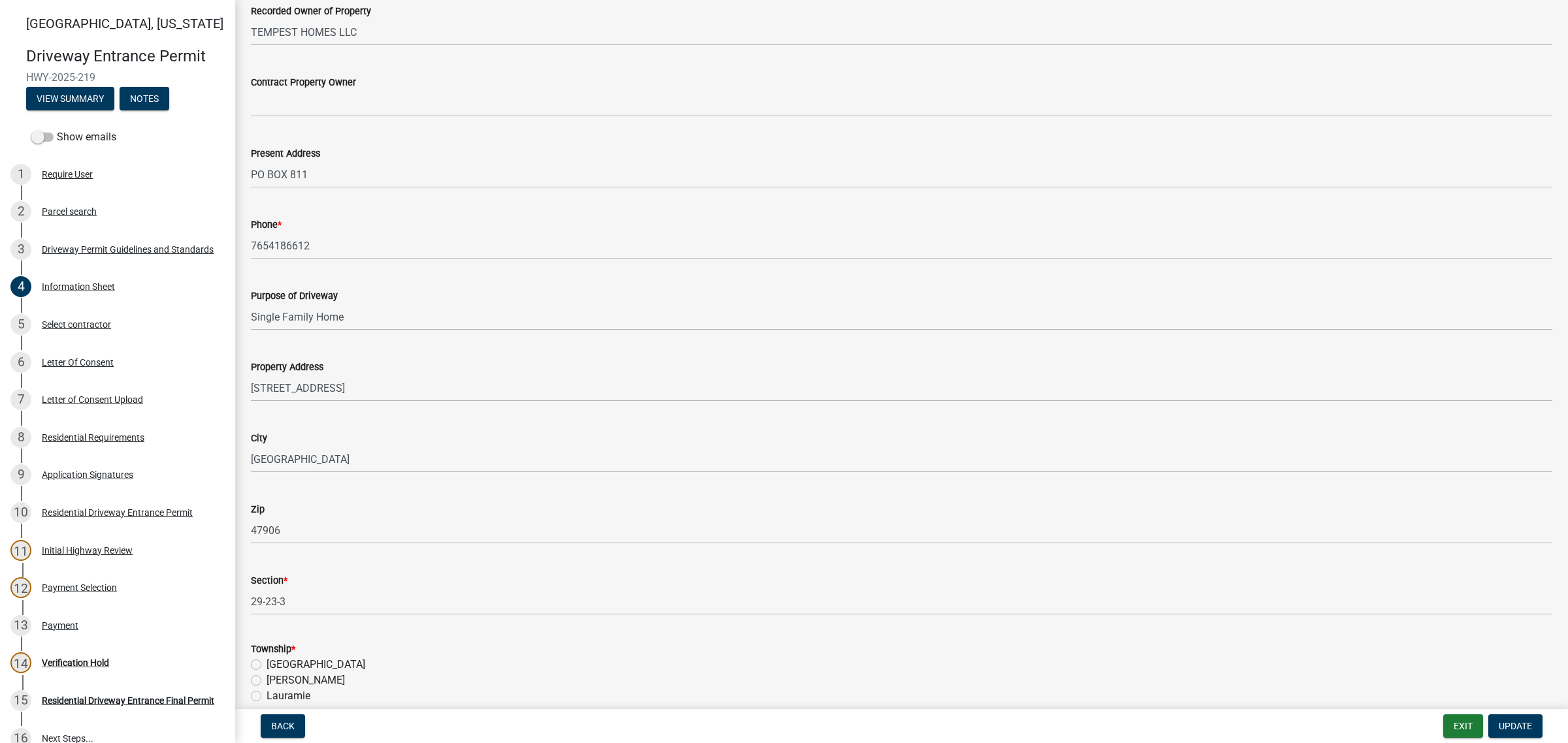
scroll to position [408, 0]
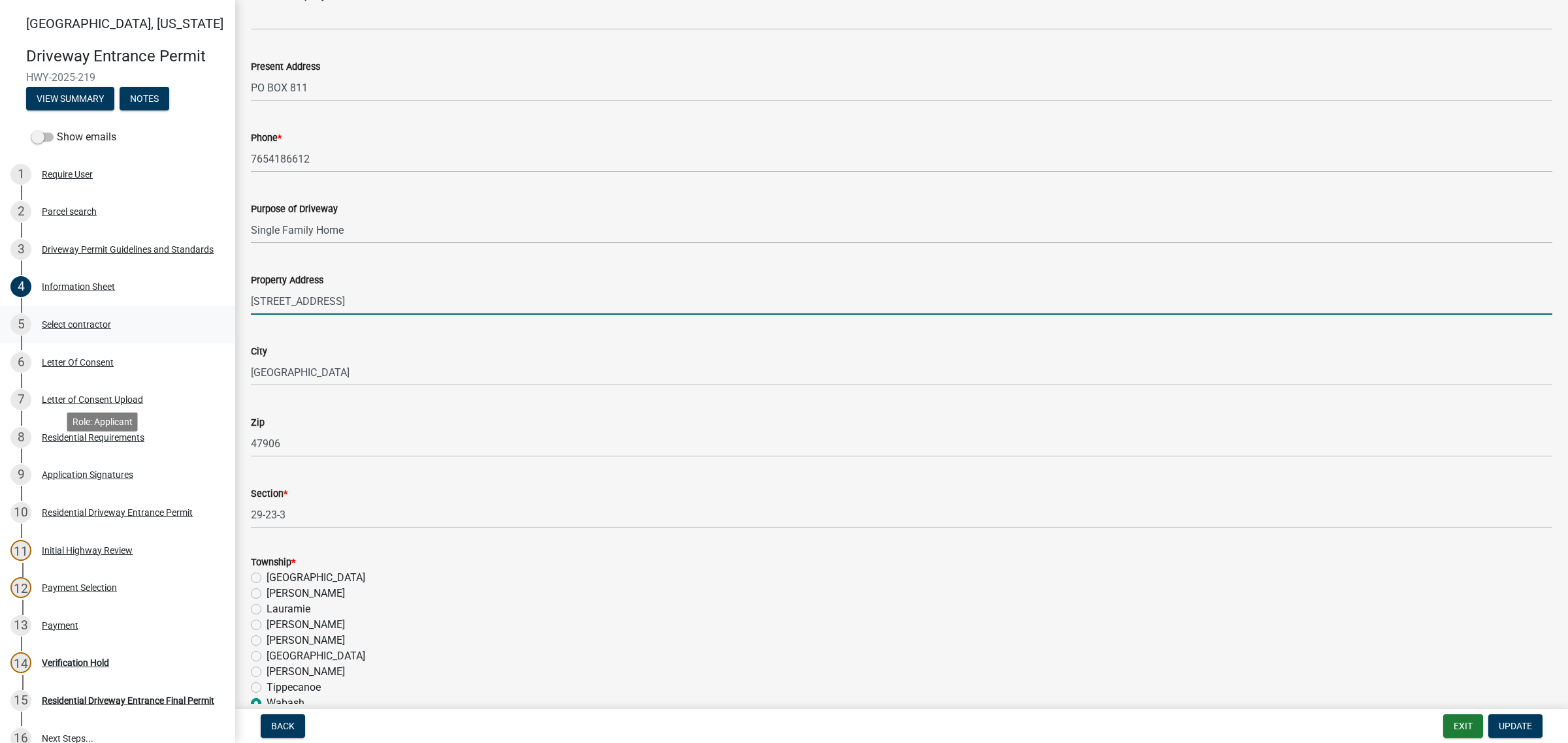
drag, startPoint x: 374, startPoint y: 477, endPoint x: 194, endPoint y: 484, distance: 180.1
click at [194, 484] on div "[GEOGRAPHIC_DATA][US_STATE] Entrance Permit HWY-2025-219 View Summary Notes Sho…" at bounding box center [784, 372] width 1568 height 743
click at [383, 315] on input "[STREET_ADDRESS]" at bounding box center [901, 301] width 1302 height 27
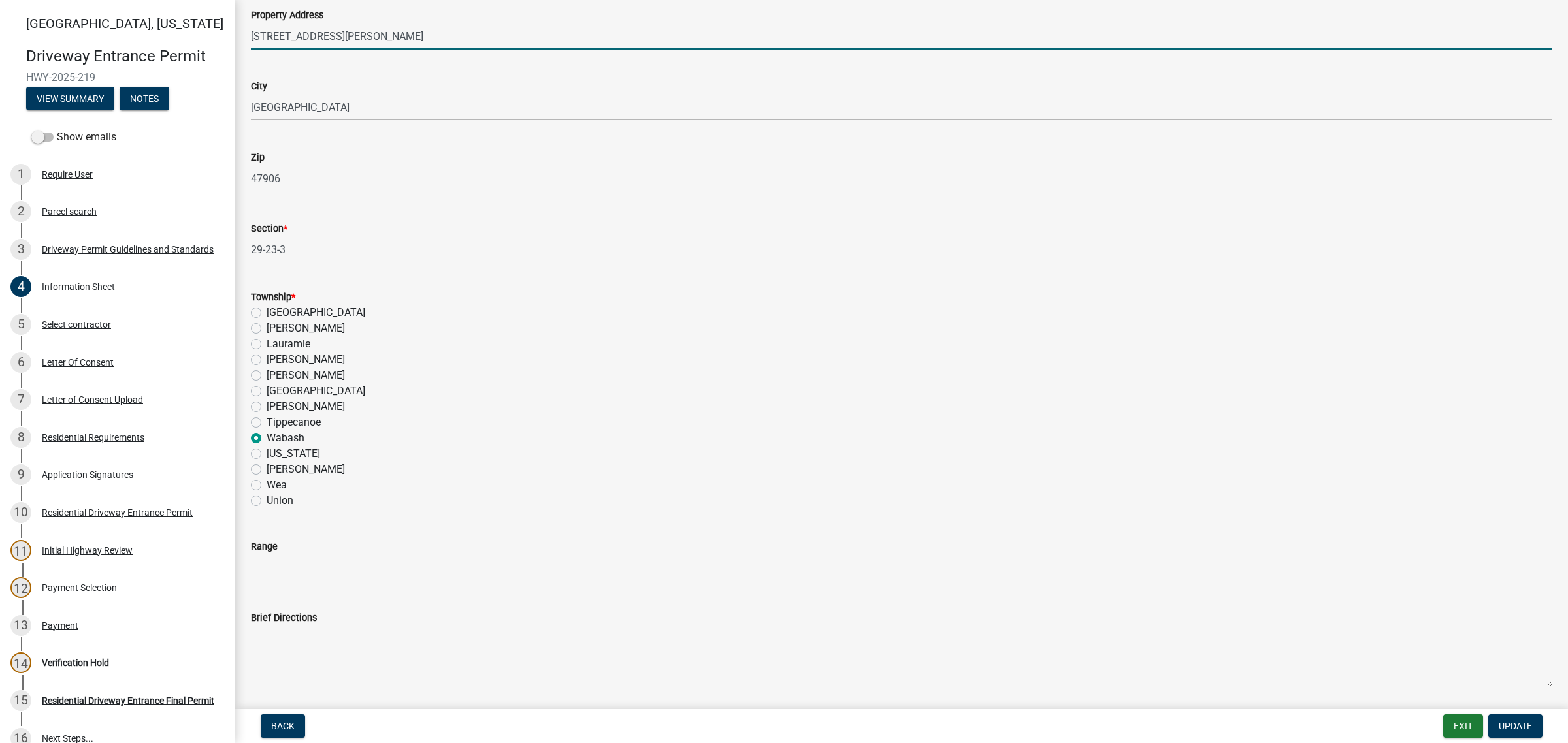
scroll to position [735, 0]
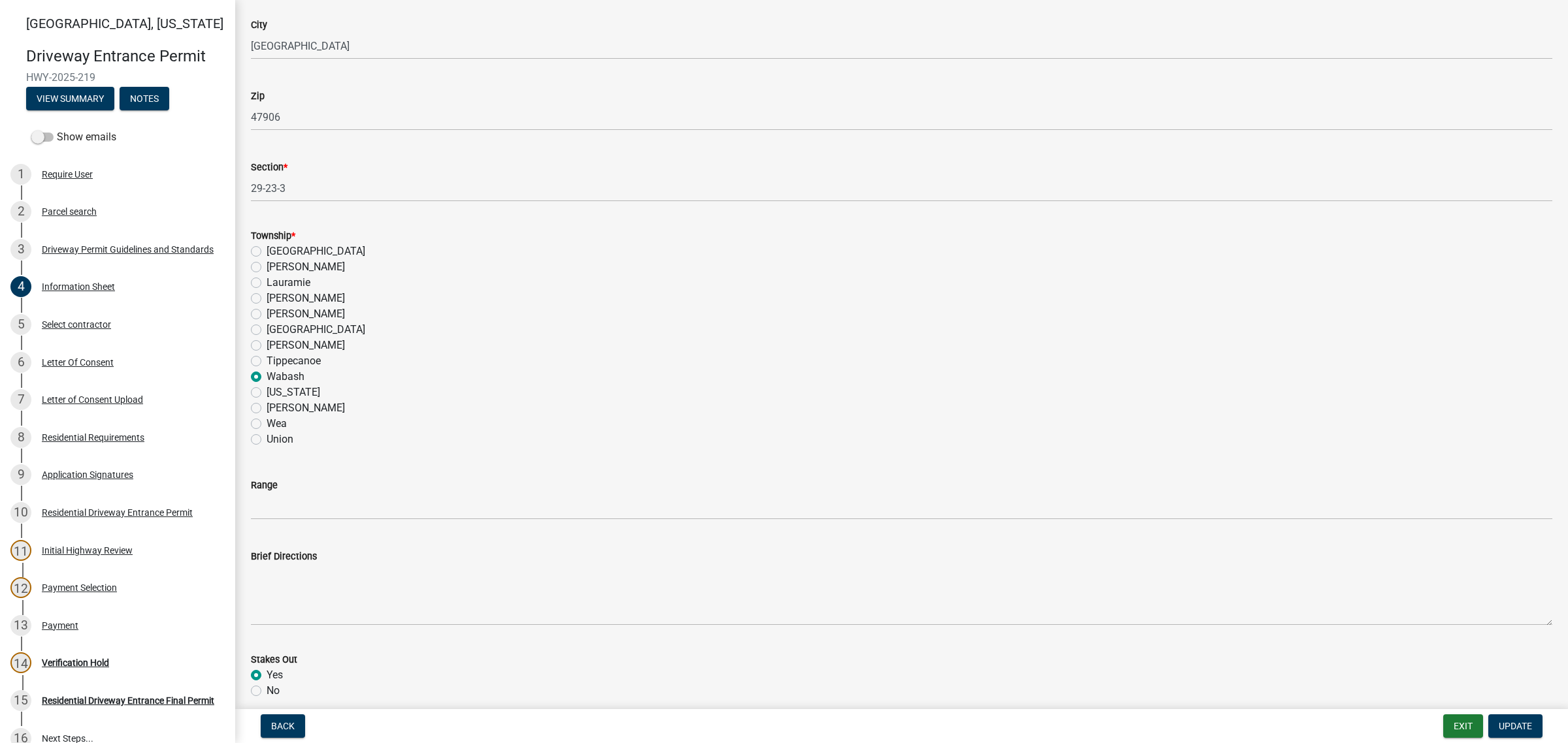
type input "[STREET_ADDRESS][PERSON_NAME]"
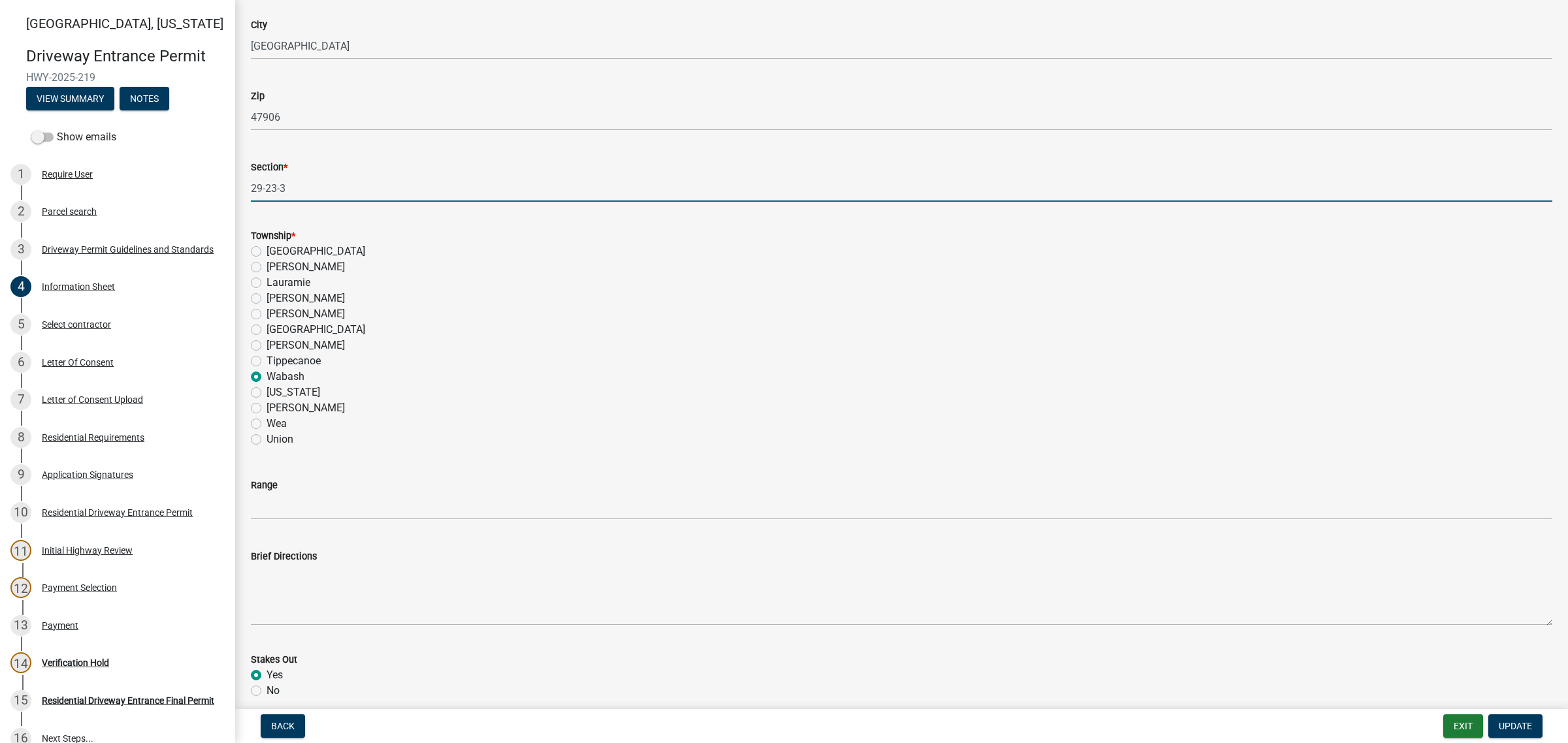
drag, startPoint x: 323, startPoint y: 413, endPoint x: 227, endPoint y: 428, distance: 97.2
click at [227, 428] on div "[GEOGRAPHIC_DATA][US_STATE] Entrance Permit HWY-2025-219 View Summary Notes Sho…" at bounding box center [784, 372] width 1568 height 743
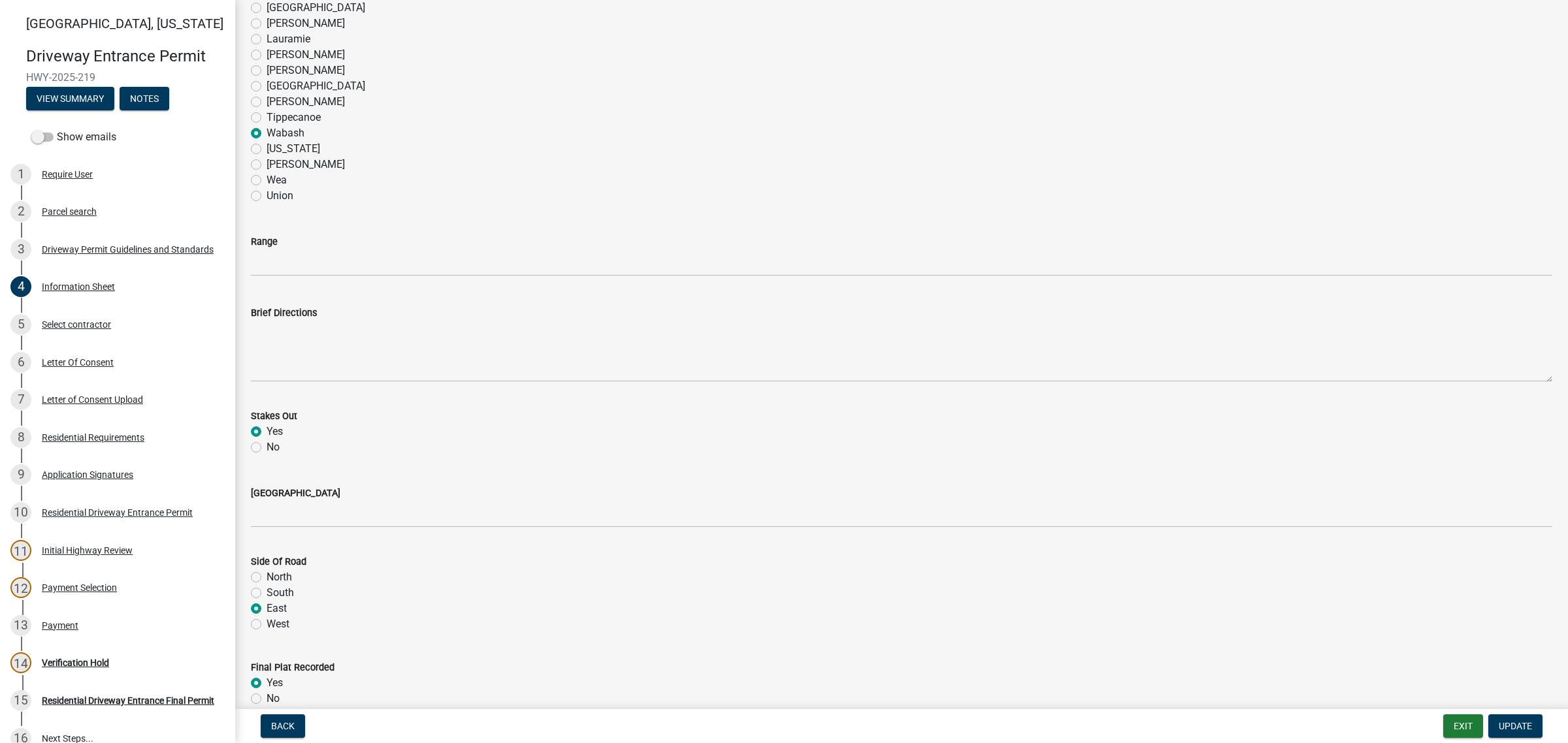
scroll to position [980, 0]
type input "25/24/5"
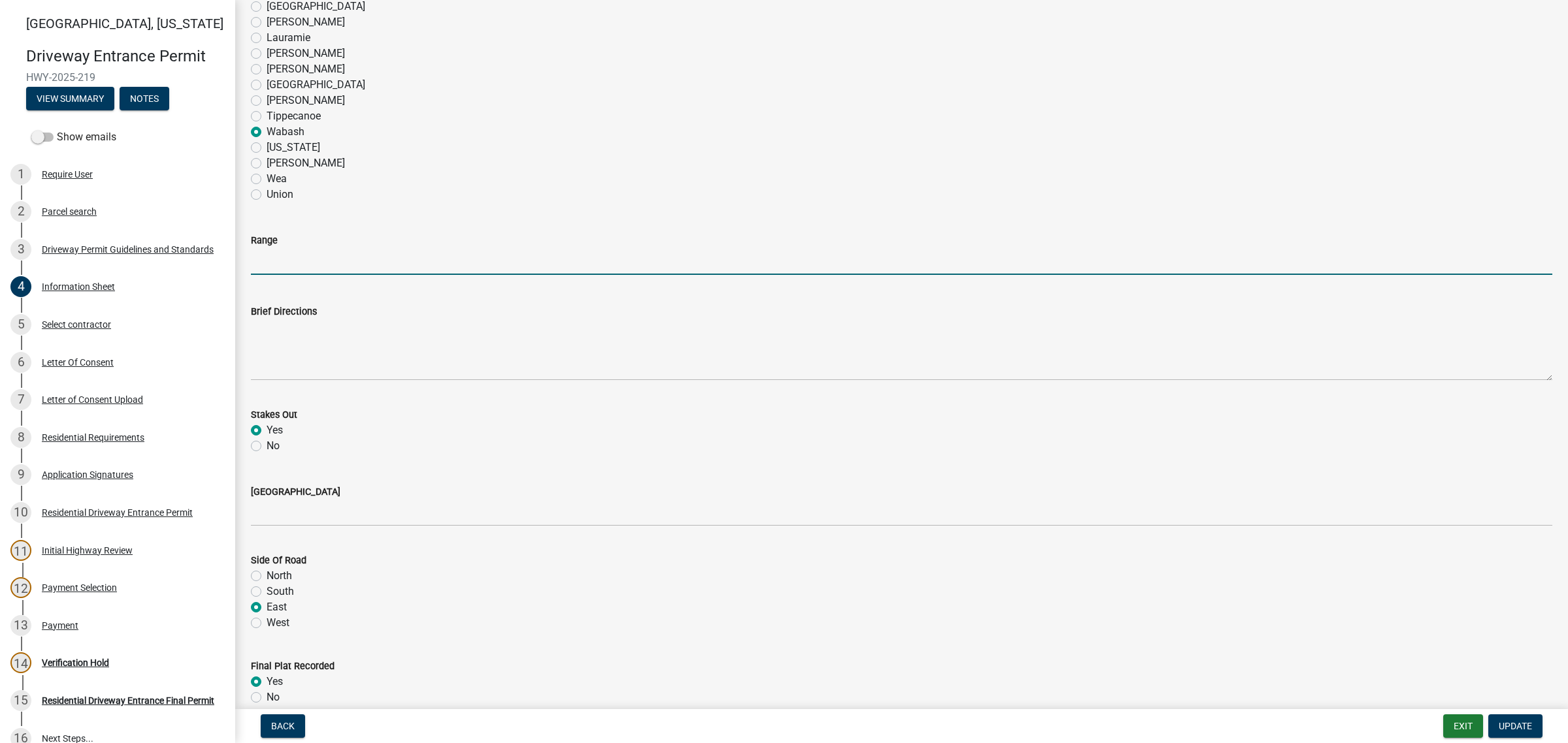
click at [285, 275] on input "Range" at bounding box center [901, 261] width 1302 height 27
type input "5W"
click at [569, 155] on div "[US_STATE]" at bounding box center [901, 148] width 1302 height 16
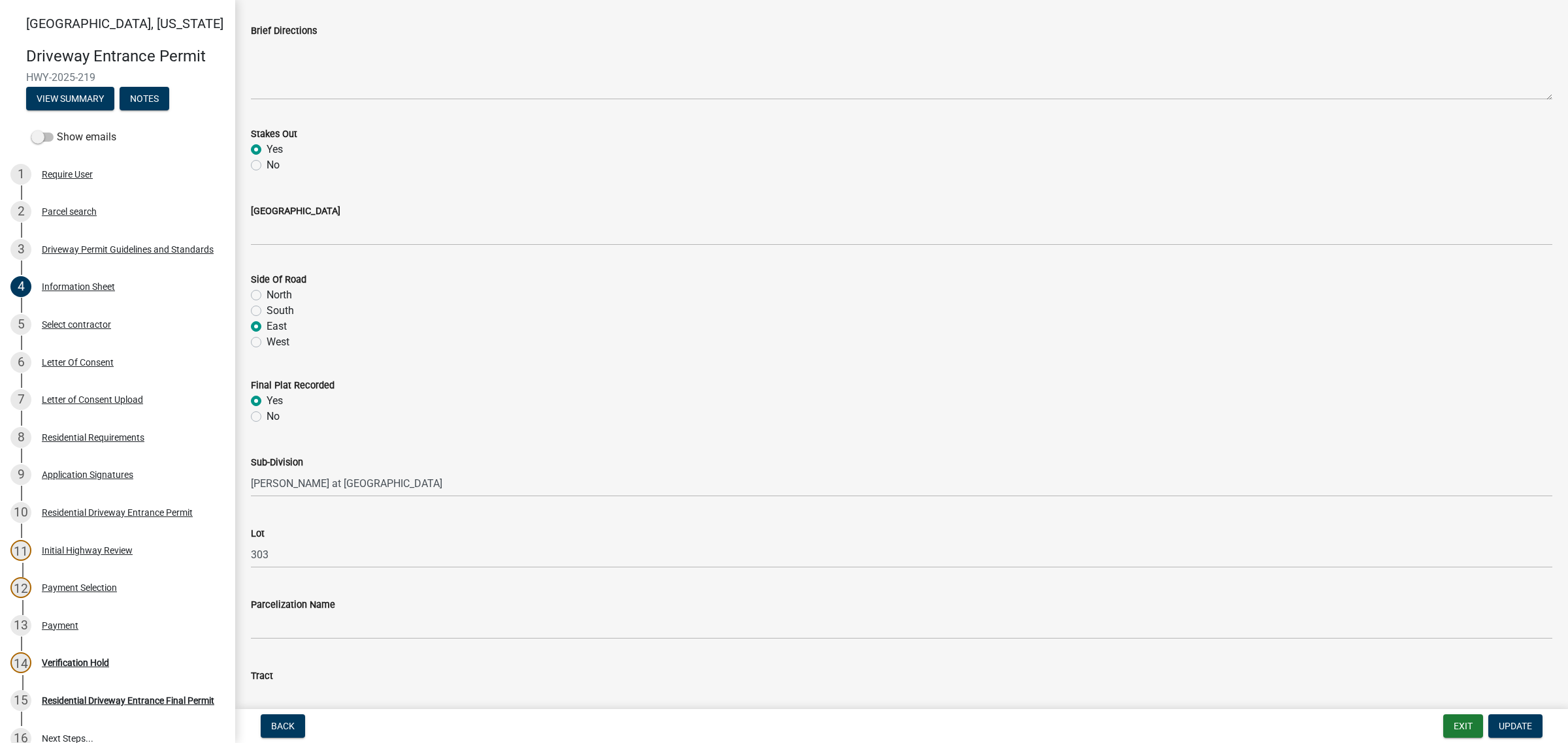
scroll to position [1388, 0]
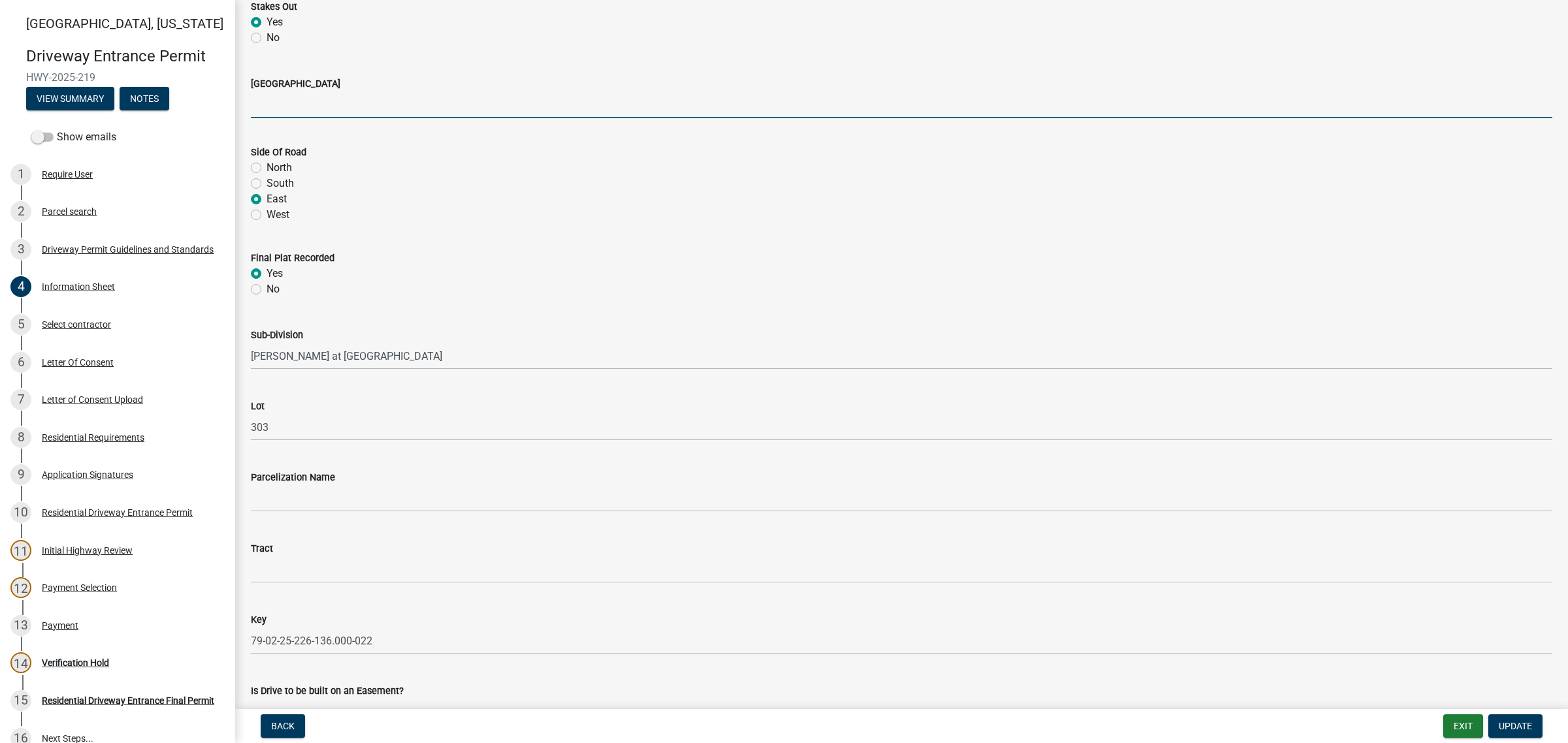
click at [324, 118] on input "[GEOGRAPHIC_DATA]" at bounding box center [901, 104] width 1302 height 27
click at [386, 118] on input "[GEOGRAPHIC_DATA]" at bounding box center [901, 104] width 1302 height 27
type input "W 600 N"
click at [1516, 721] on span "Update" at bounding box center [1515, 726] width 34 height 10
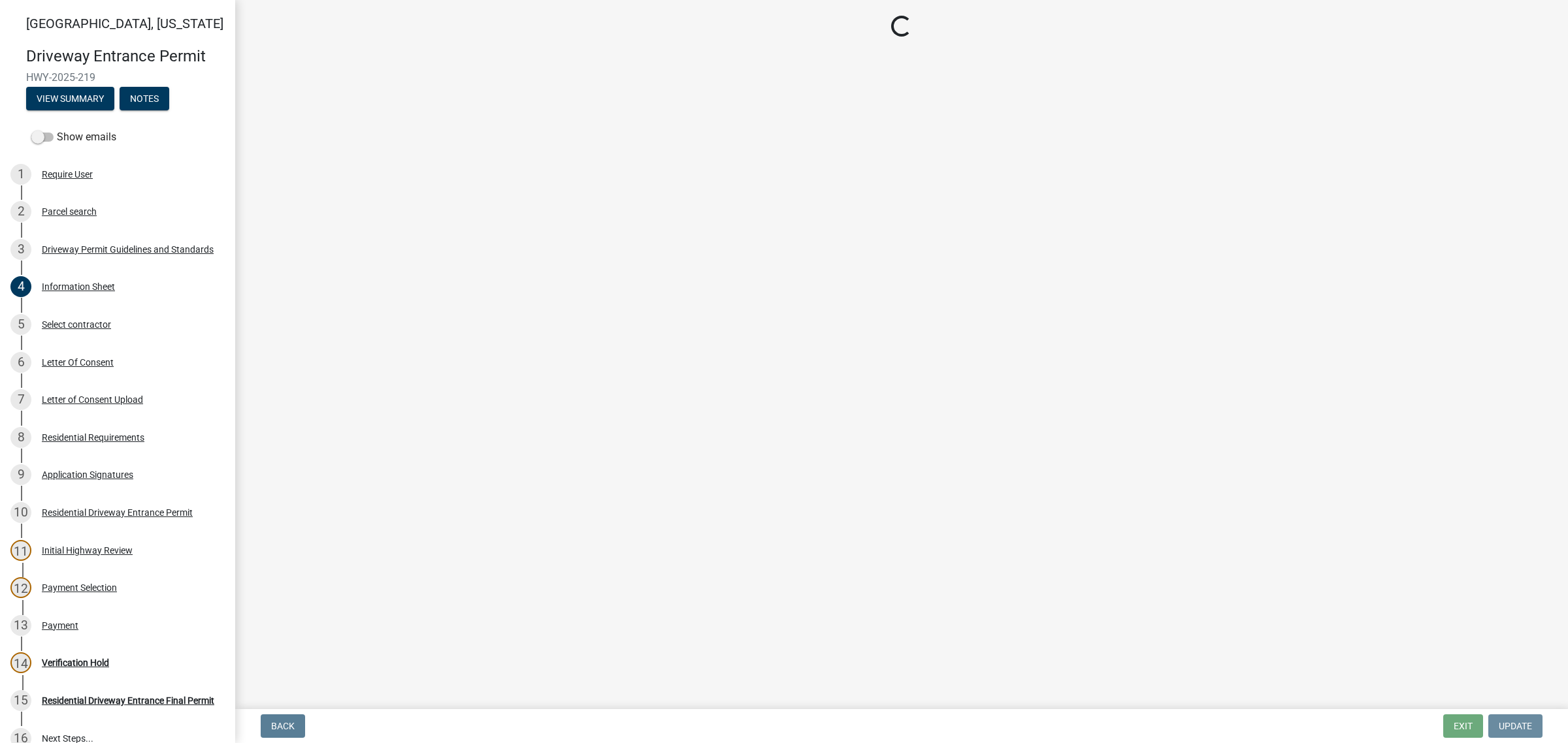
scroll to position [0, 0]
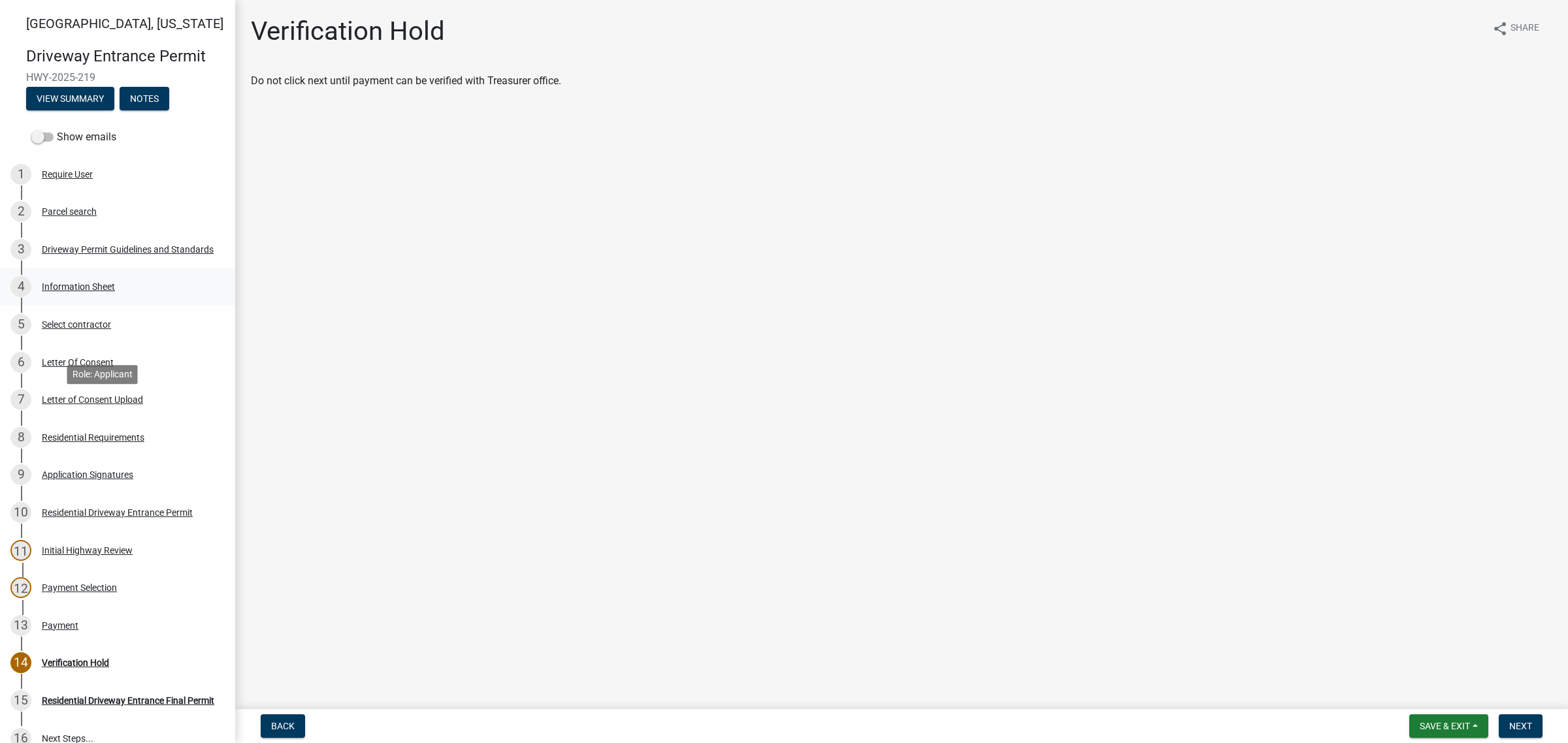
click at [106, 291] on div "Information Sheet" at bounding box center [78, 286] width 73 height 9
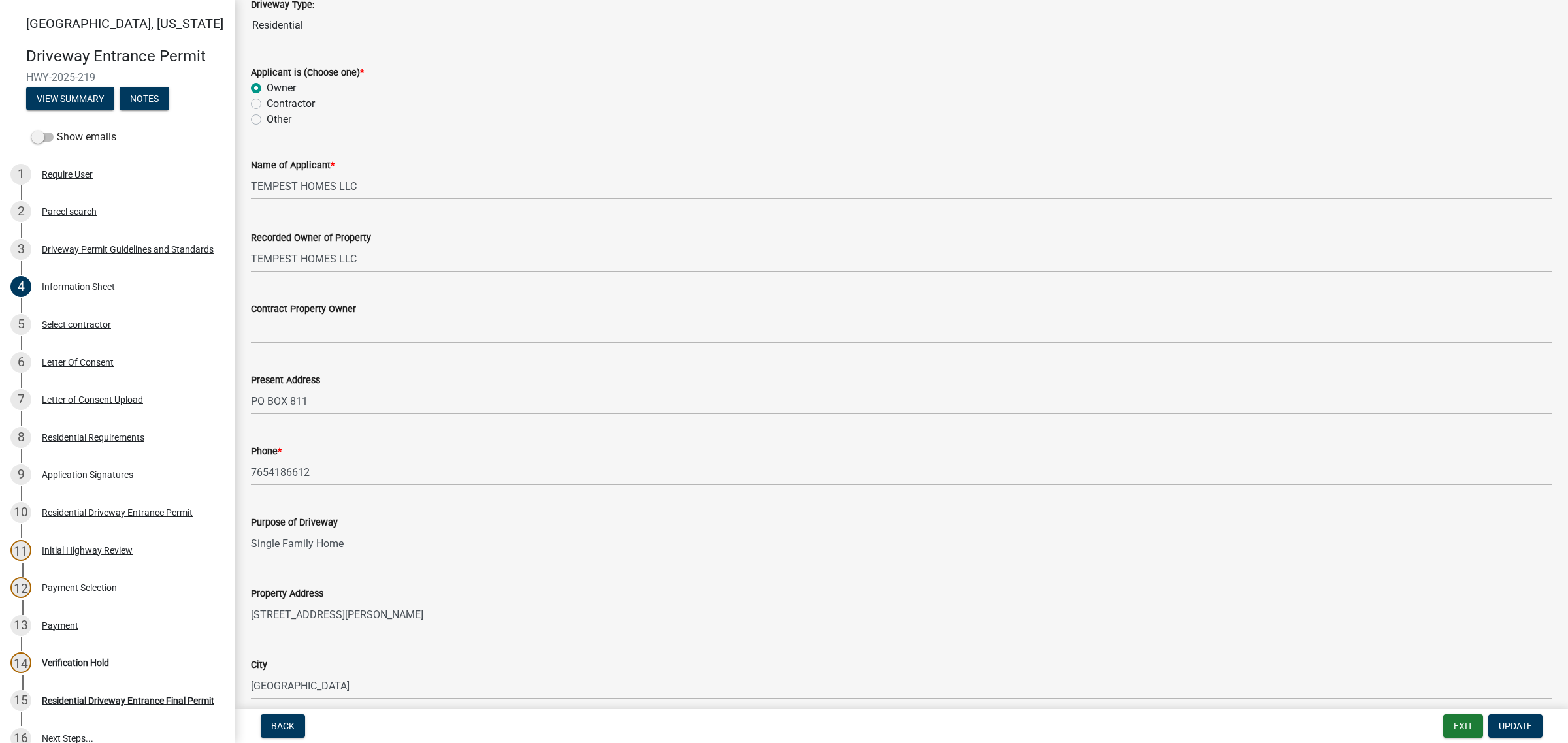
scroll to position [490, 0]
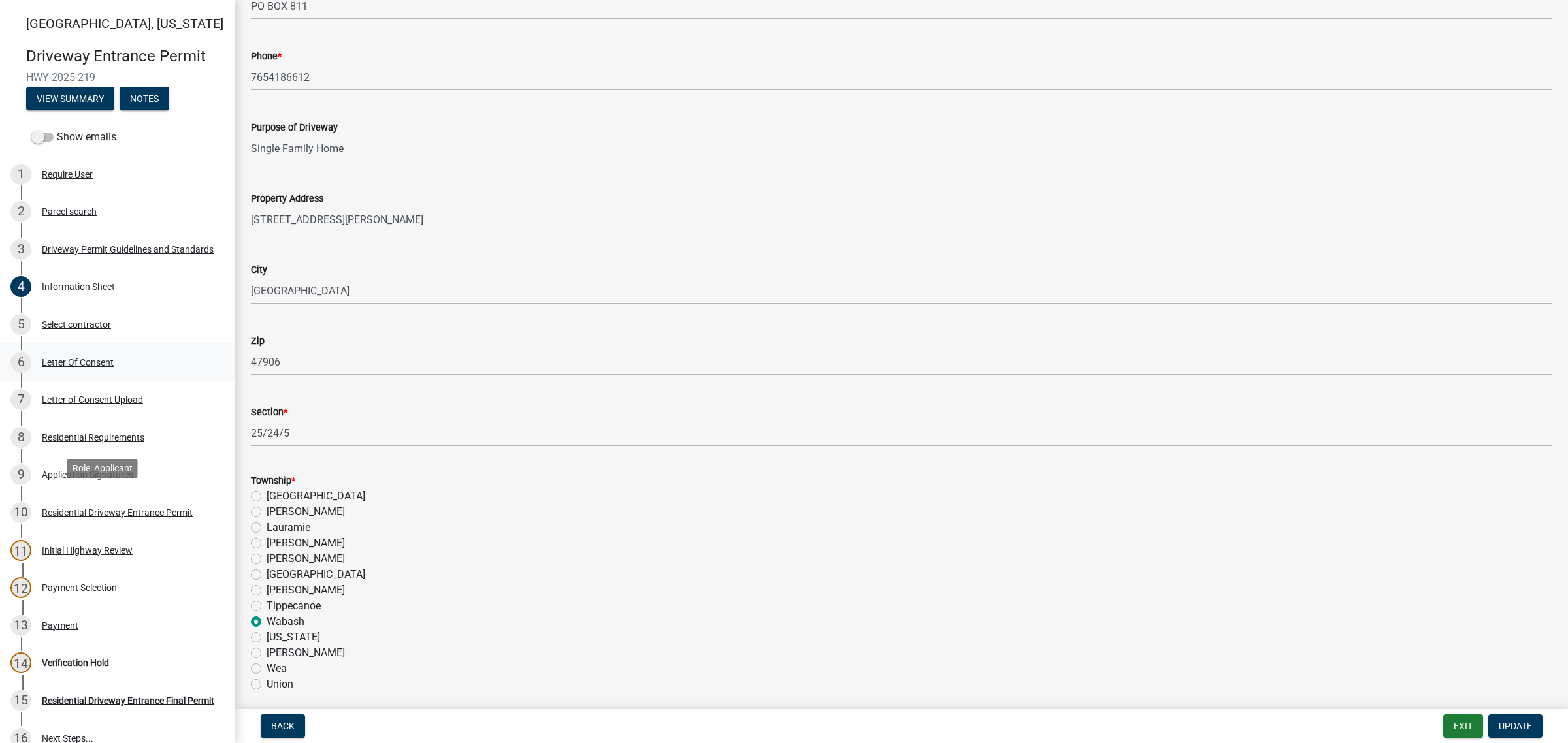
drag, startPoint x: 84, startPoint y: 511, endPoint x: 92, endPoint y: 507, distance: 8.9
click at [84, 367] on div "Letter Of Consent" at bounding box center [78, 362] width 72 height 9
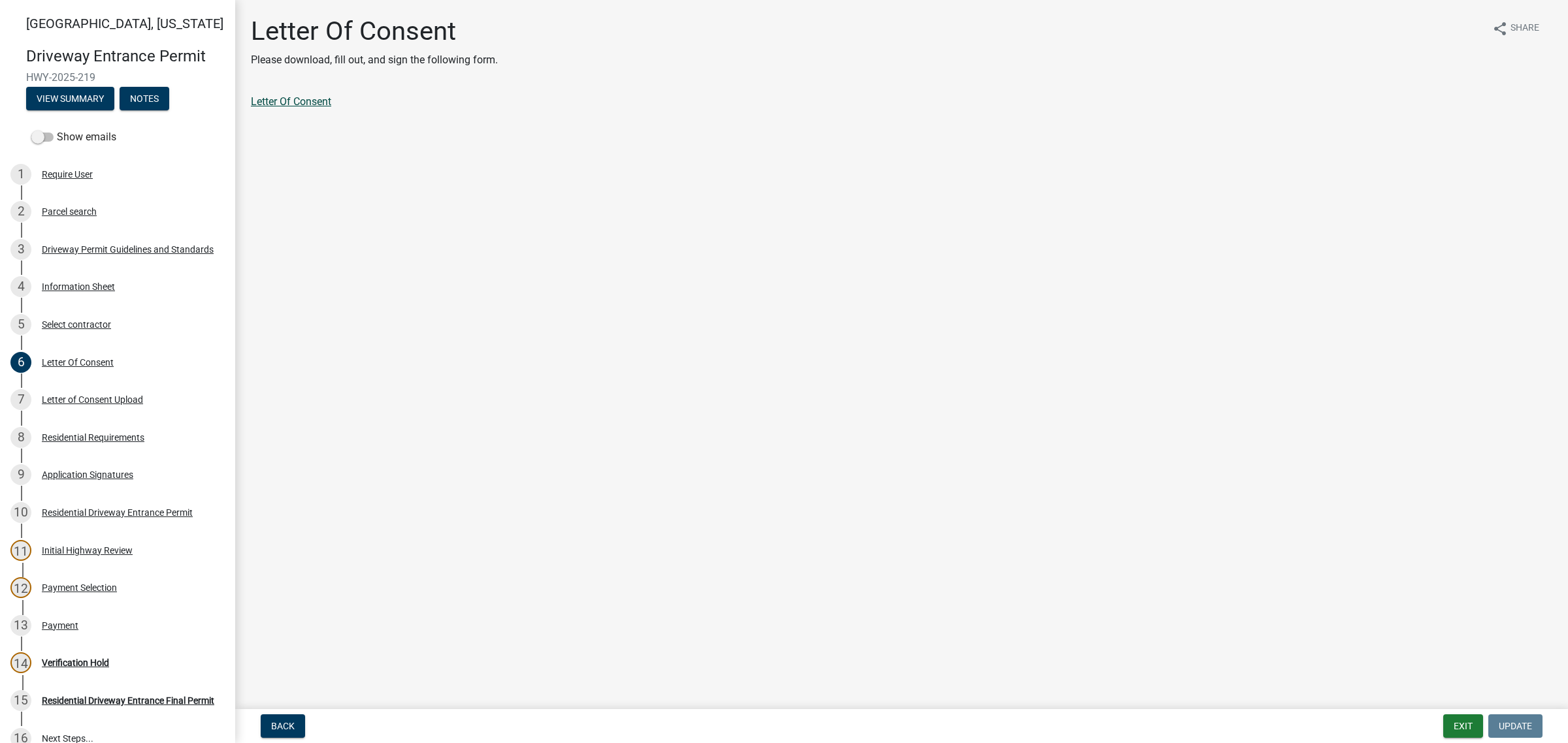
click at [286, 115] on div "Letter Of Consent Please download, fill out, and sign the following form. share…" at bounding box center [901, 73] width 1321 height 116
click at [285, 108] on link "Letter Of Consent" at bounding box center [291, 102] width 80 height 12
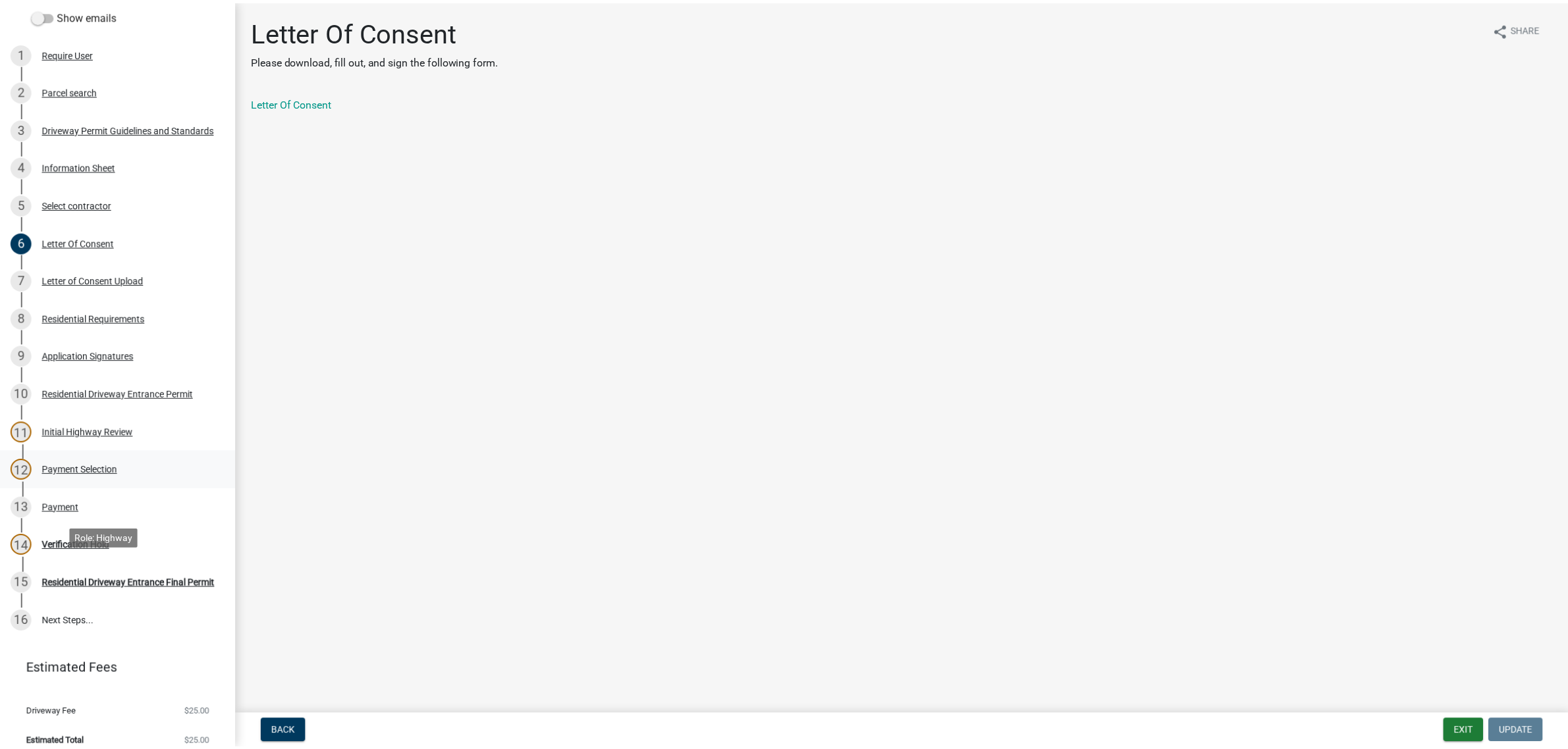
scroll to position [330, 0]
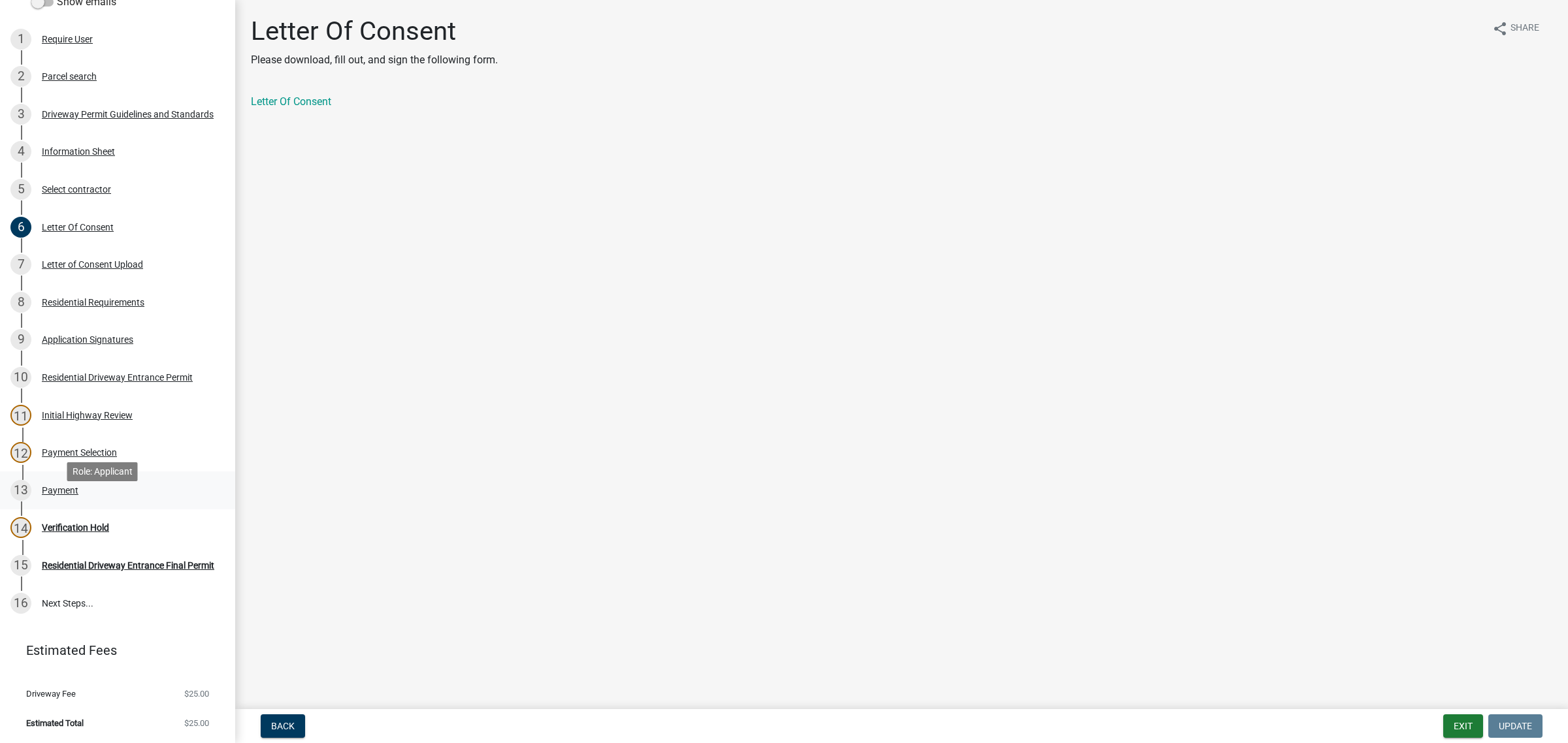
click at [78, 495] on div "Payment" at bounding box center [60, 490] width 36 height 9
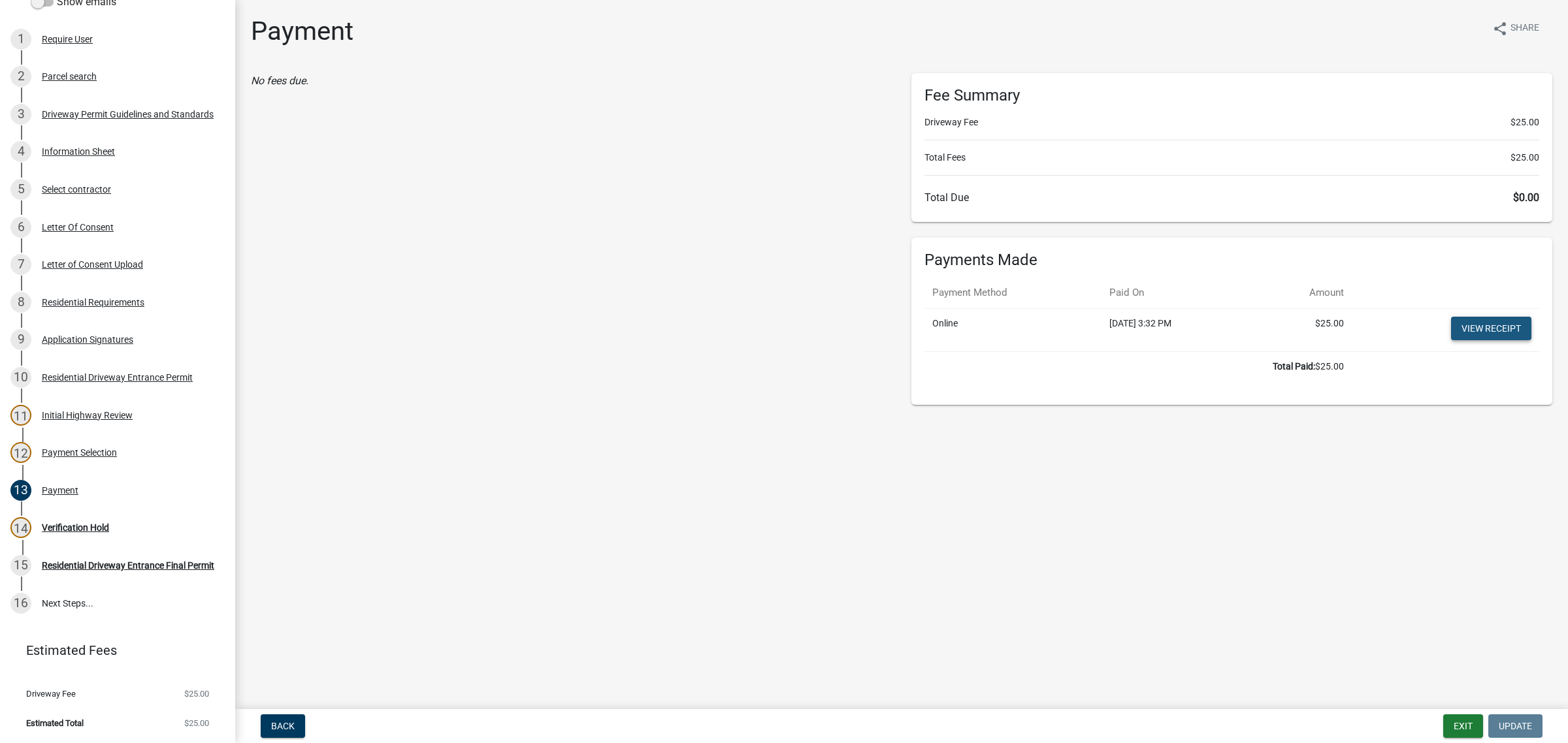
click at [1470, 341] on link "View receipt" at bounding box center [1491, 328] width 80 height 23
click at [89, 532] on div "Verification Hold" at bounding box center [76, 527] width 67 height 9
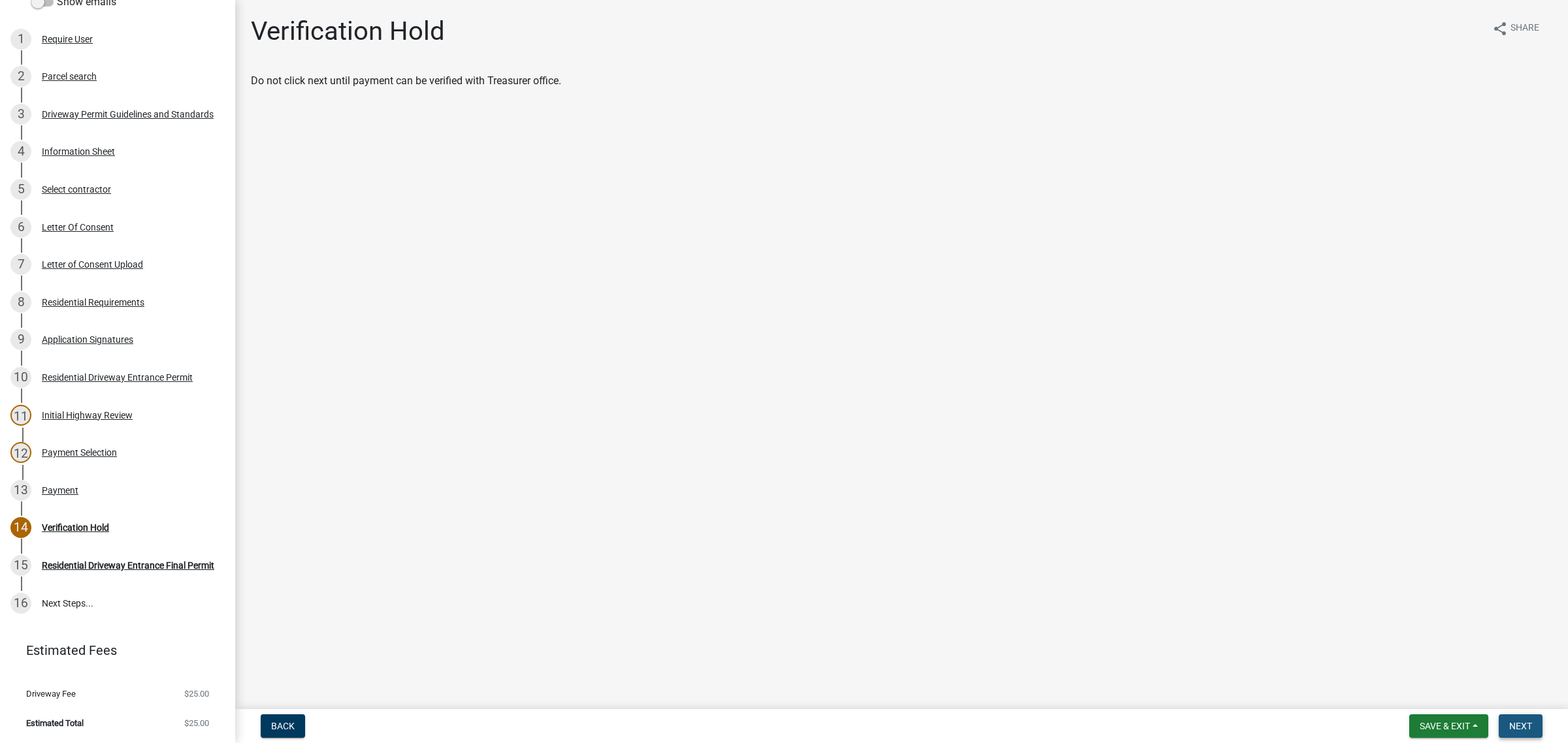
click at [1516, 722] on span "Next" at bounding box center [1520, 726] width 23 height 10
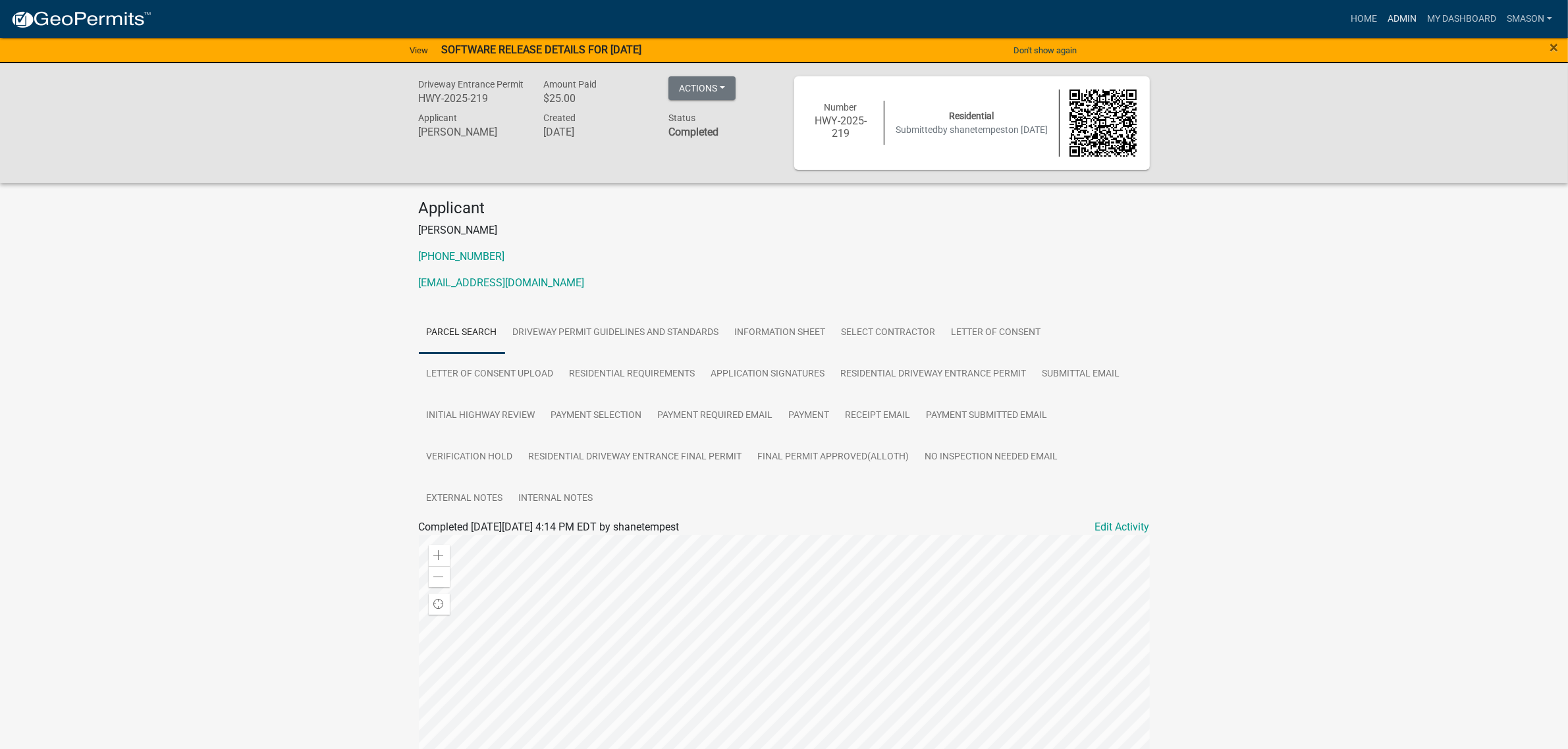
click at [1382, 21] on link "Admin" at bounding box center [1402, 19] width 39 height 25
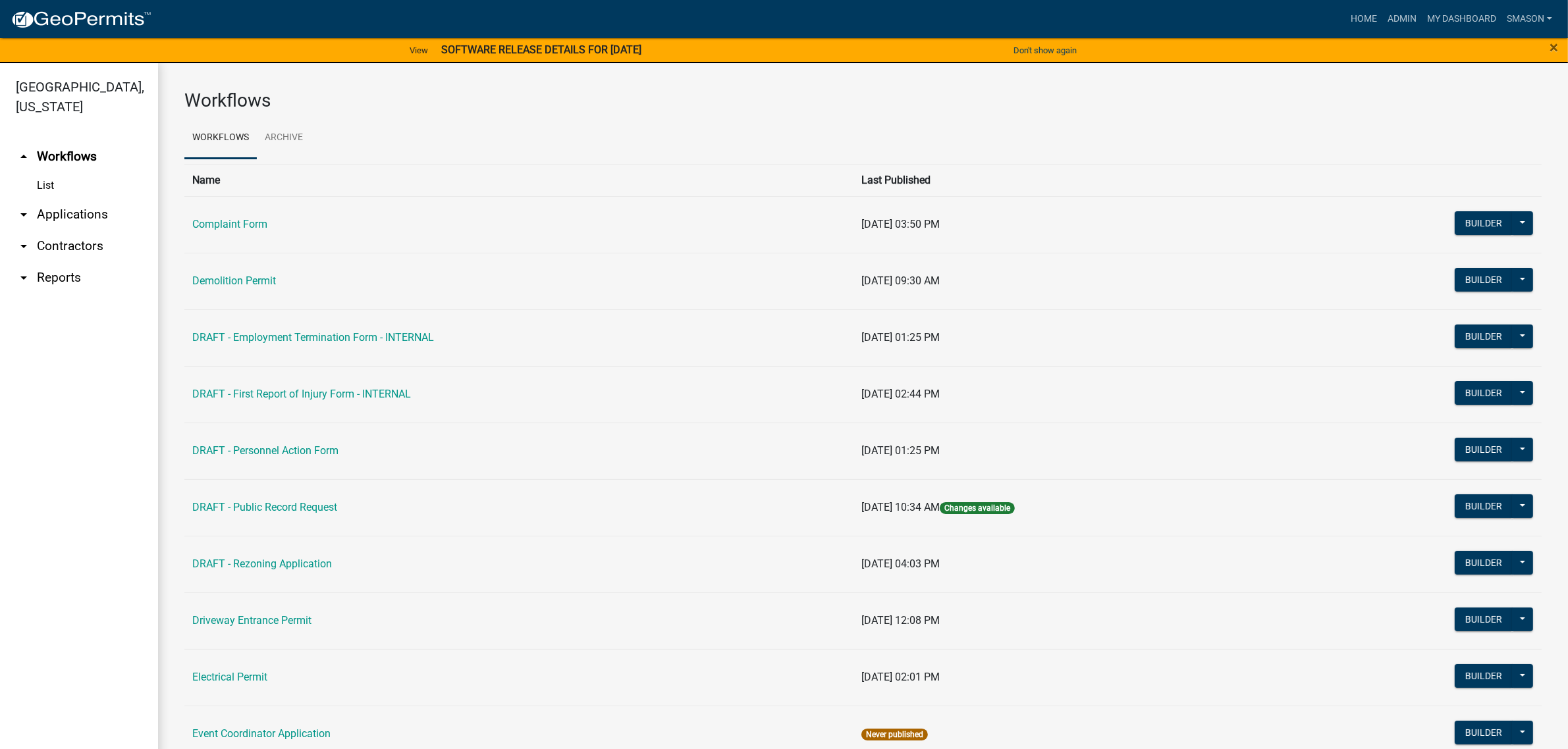
click at [84, 231] on link "arrow_drop_down Applications" at bounding box center [79, 215] width 158 height 32
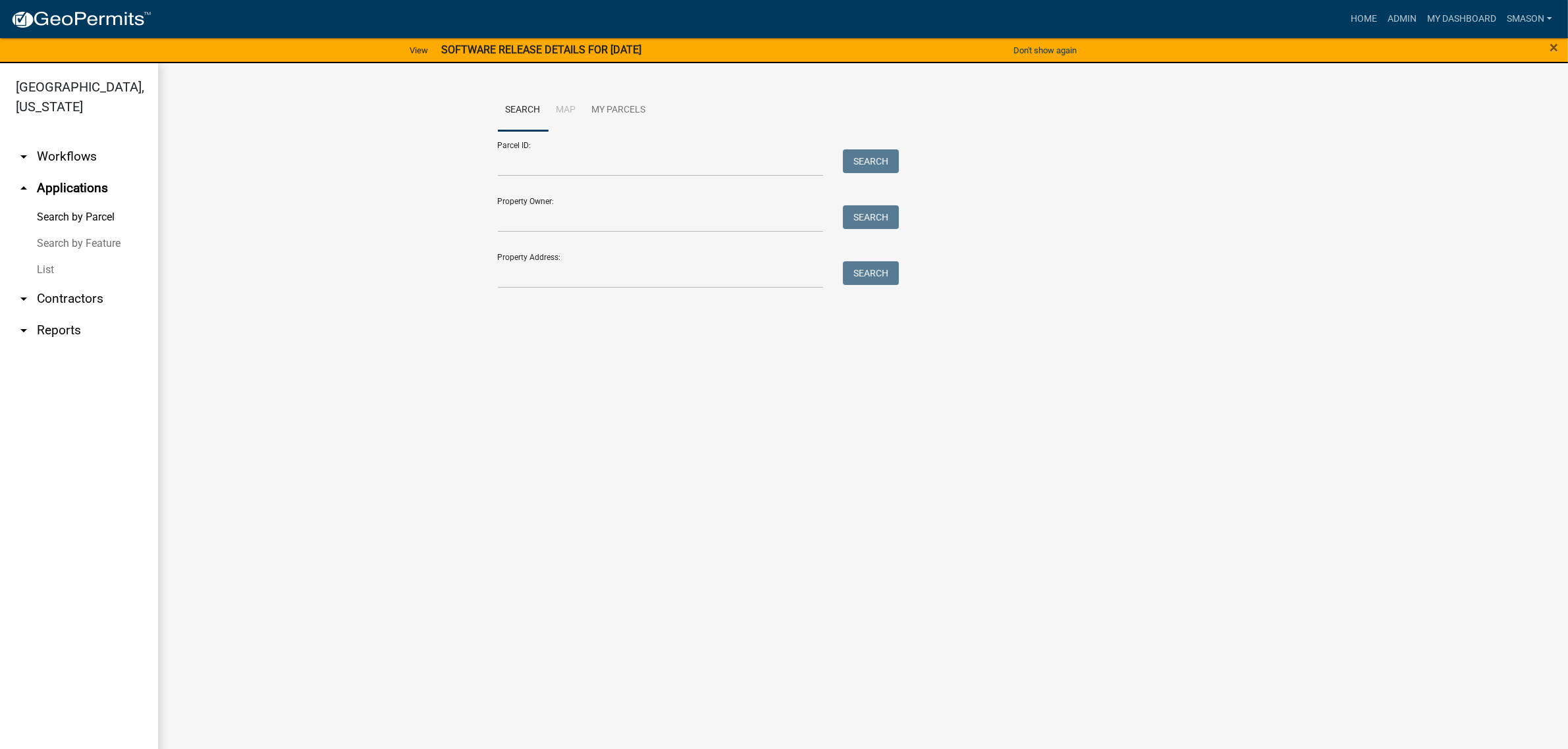
click at [56, 283] on link "List" at bounding box center [79, 270] width 158 height 26
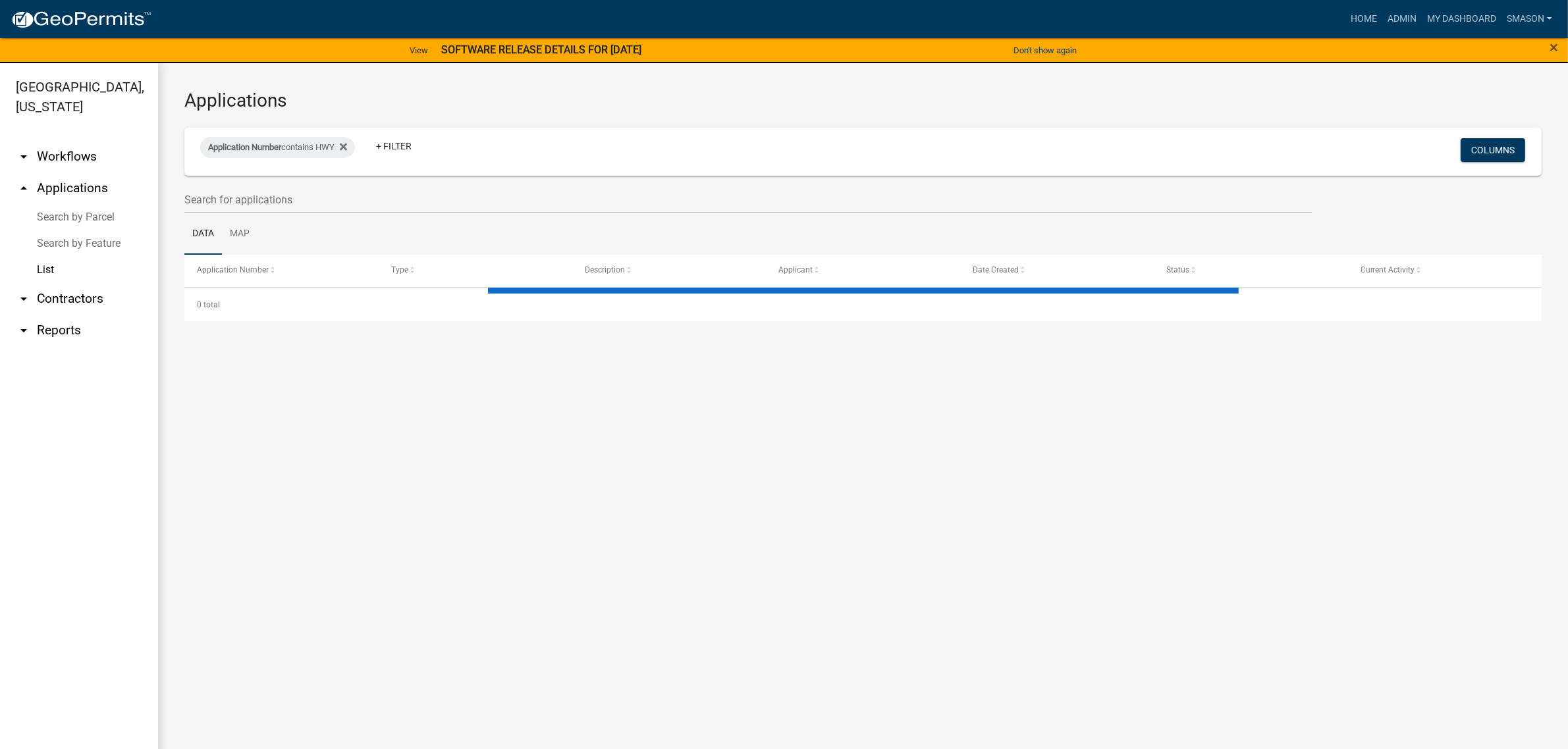
select select "3: 100"
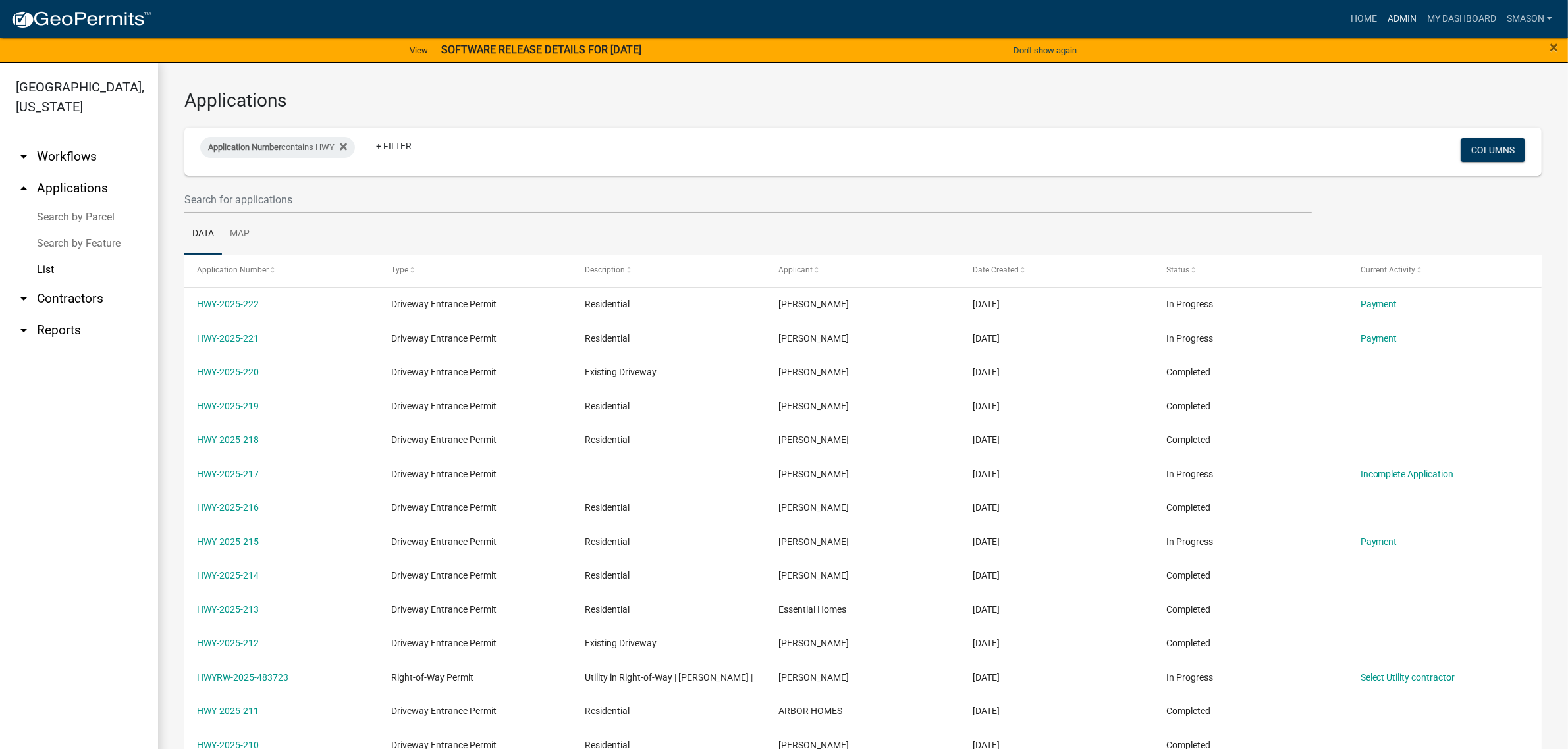
click at [1382, 19] on link "Admin" at bounding box center [1402, 19] width 39 height 25
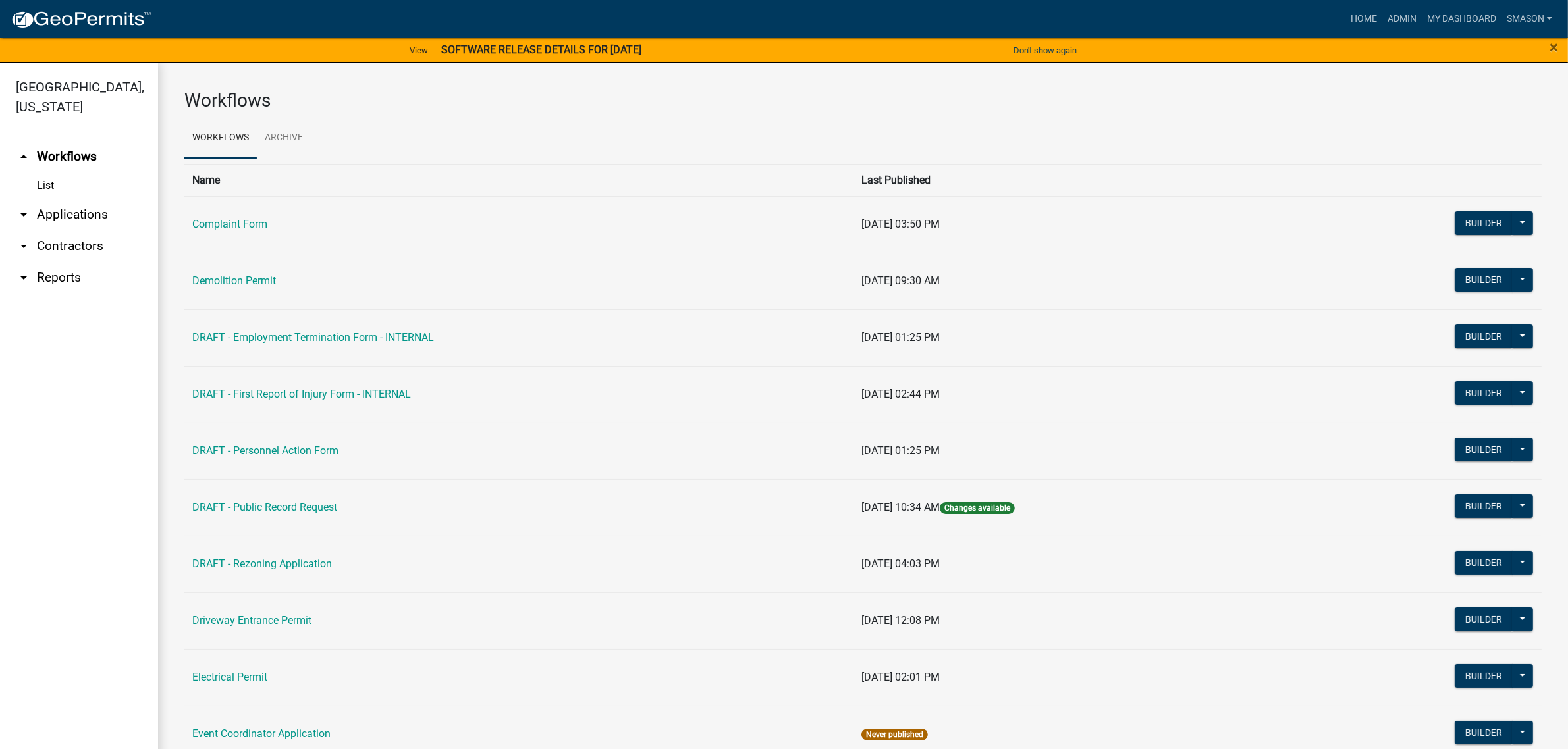
click at [69, 231] on link "arrow_drop_down Applications" at bounding box center [79, 215] width 158 height 32
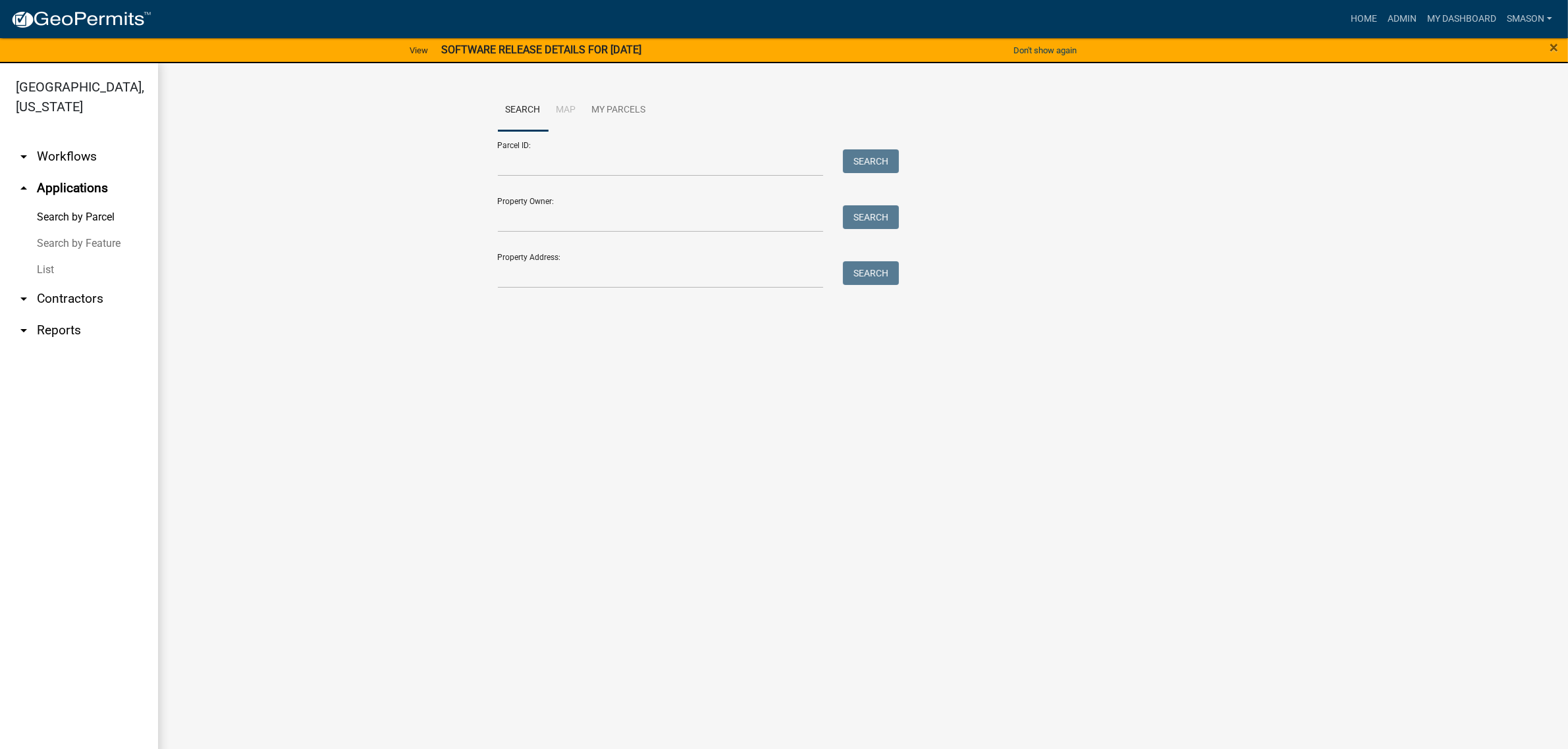
click at [53, 283] on link "List" at bounding box center [79, 270] width 158 height 26
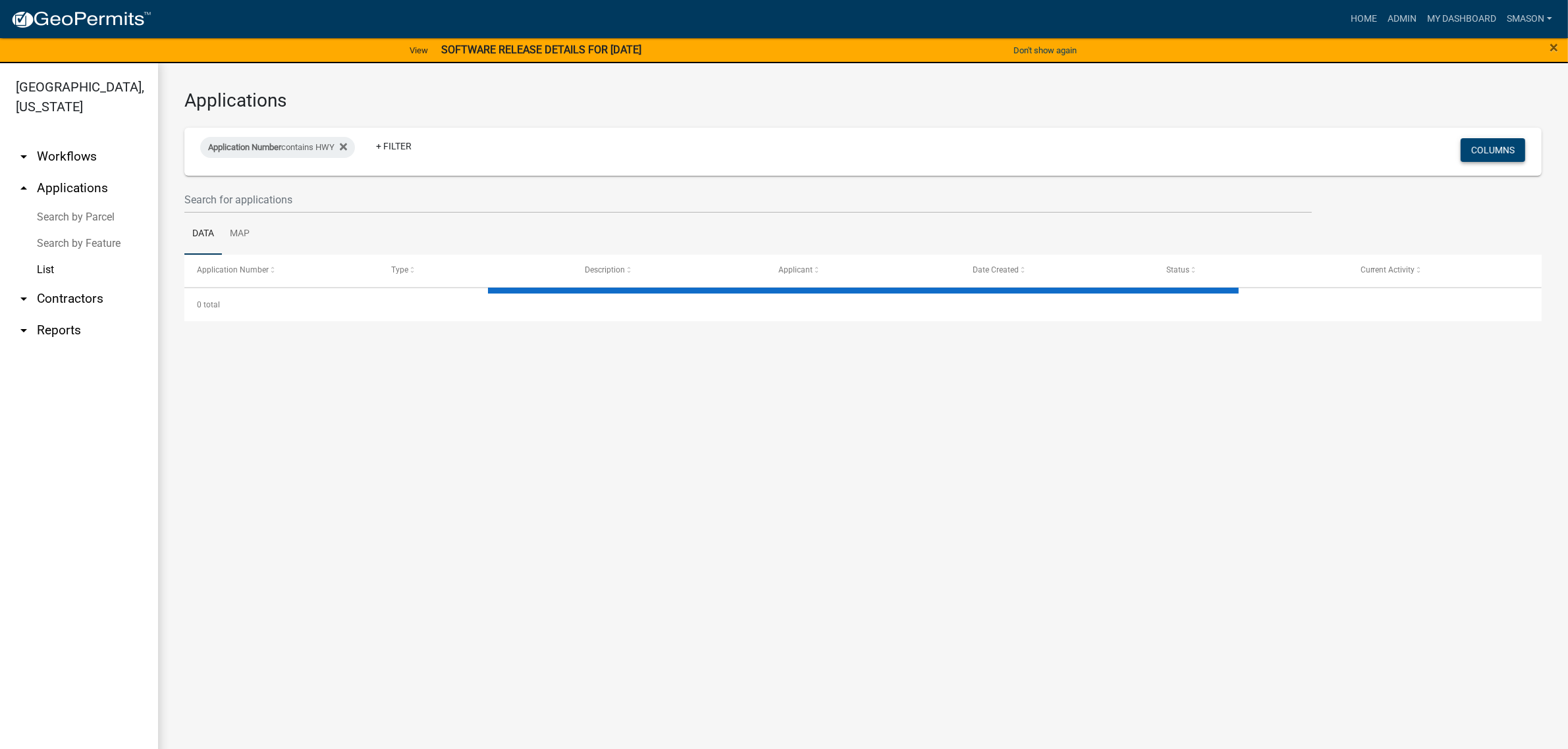
select select "3: 100"
